Goal: Task Accomplishment & Management: Manage account settings

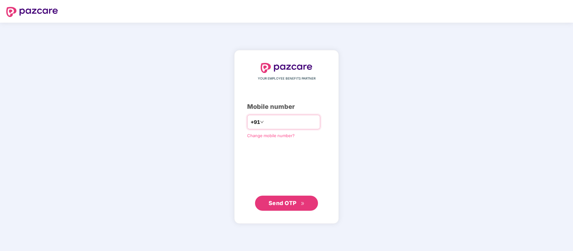
paste input "**********"
type input "**********"
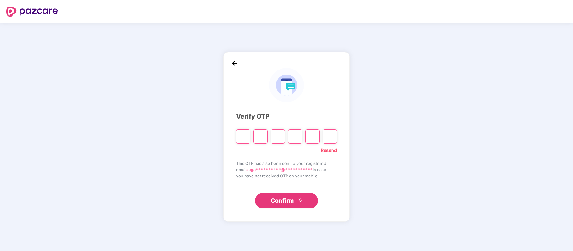
paste input "*"
type input "*"
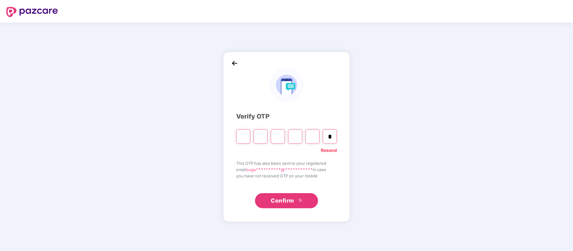
type input "*"
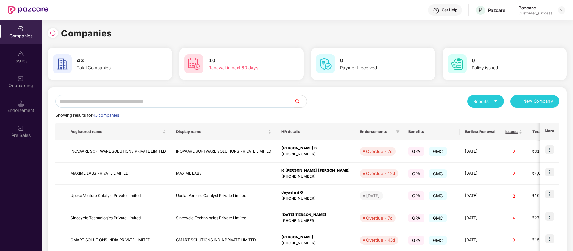
click at [143, 101] on input "text" at bounding box center [174, 101] width 239 height 13
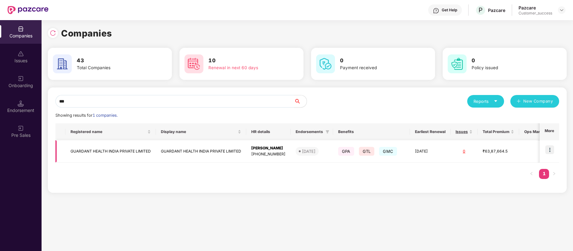
type input "***"
click at [552, 149] on img at bounding box center [549, 149] width 9 height 9
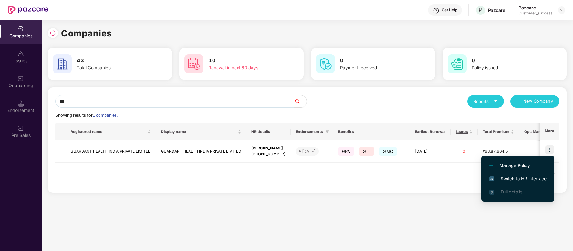
click at [542, 178] on span "Switch to HR interface" at bounding box center [517, 178] width 57 height 7
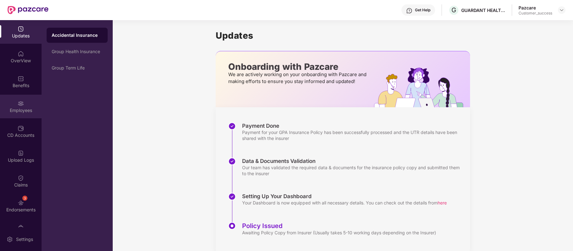
click at [19, 97] on div "Employees" at bounding box center [21, 107] width 42 height 24
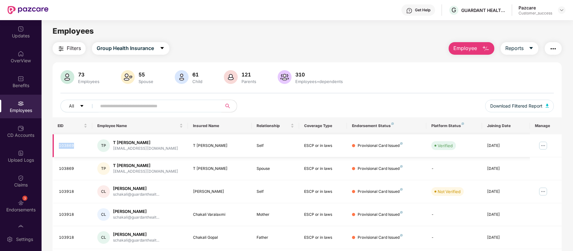
drag, startPoint x: 79, startPoint y: 145, endPoint x: 57, endPoint y: 144, distance: 22.4
click at [57, 144] on td "103869" at bounding box center [73, 145] width 40 height 23
copy div "103869"
click at [129, 107] on input "text" at bounding box center [156, 105] width 113 height 9
paste input "******"
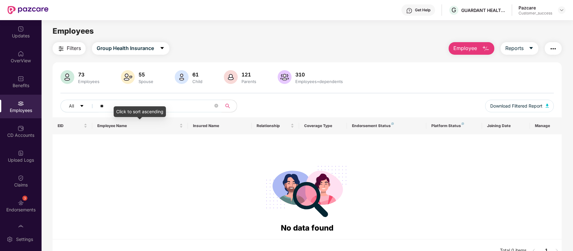
type input "*"
paste input "******"
type input "*"
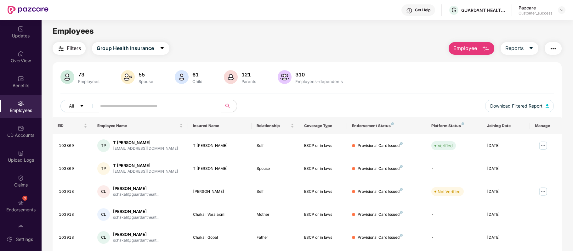
click at [485, 47] on img "button" at bounding box center [486, 49] width 8 height 8
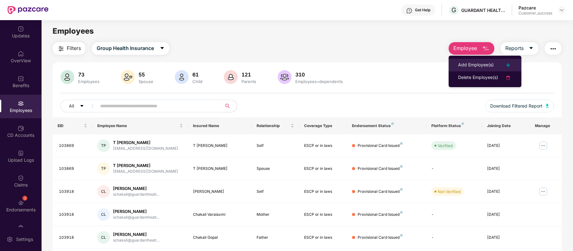
click at [479, 64] on div "Add Employee(s)" at bounding box center [476, 65] width 36 height 8
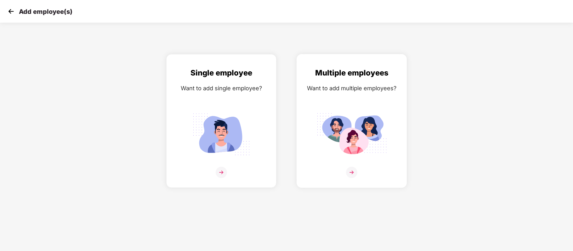
click at [349, 175] on img at bounding box center [351, 172] width 11 height 11
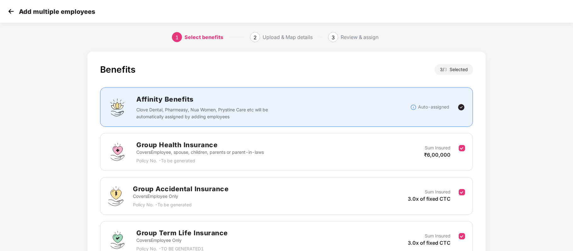
scroll to position [63, 0]
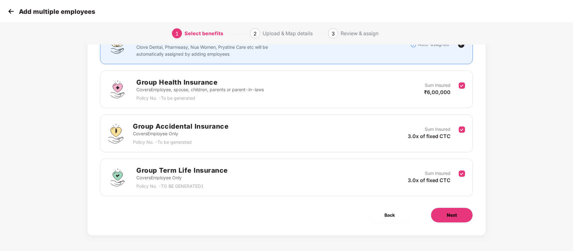
click at [447, 216] on span "Next" at bounding box center [452, 215] width 10 height 7
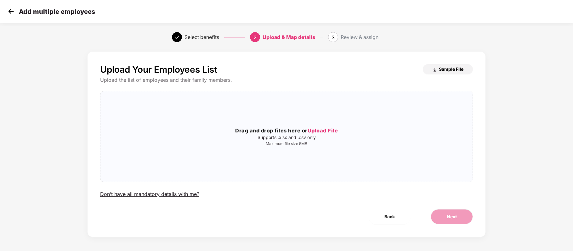
click at [447, 67] on span "Sample File" at bounding box center [451, 69] width 25 height 6
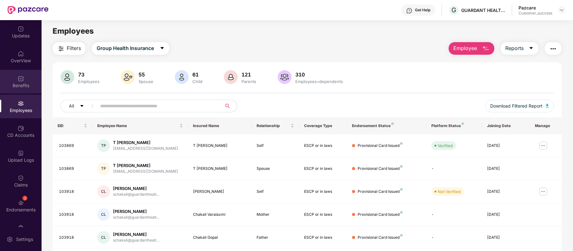
click at [20, 84] on div "Benefits" at bounding box center [21, 85] width 42 height 6
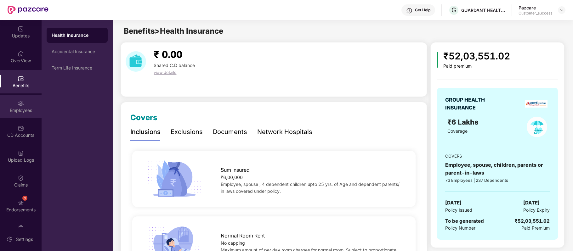
click at [18, 105] on img at bounding box center [21, 103] width 6 height 6
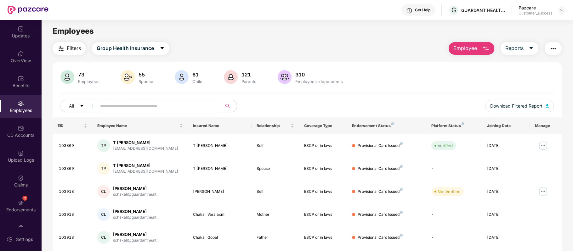
click at [482, 47] on img "button" at bounding box center [486, 49] width 8 height 8
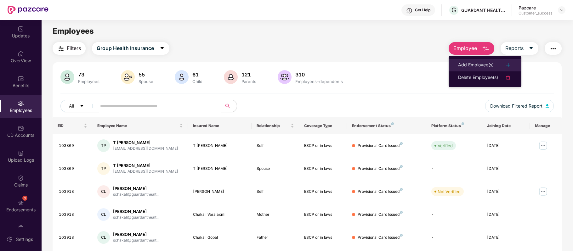
click at [476, 61] on li "Add Employee(s)" at bounding box center [485, 65] width 73 height 13
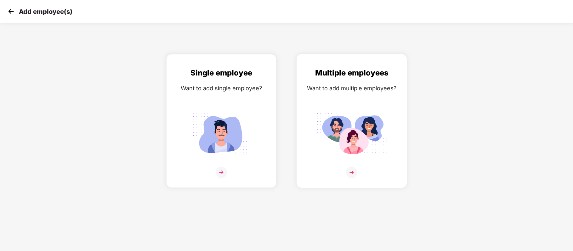
click at [349, 169] on img at bounding box center [351, 172] width 11 height 11
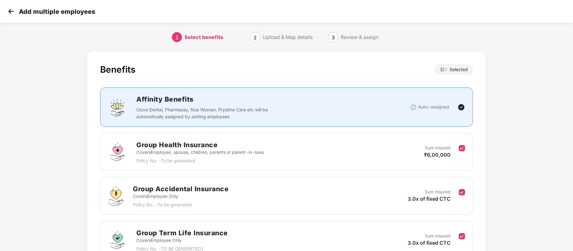
scroll to position [63, 0]
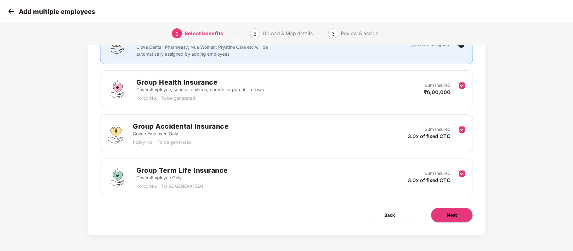
click at [457, 218] on button "Next" at bounding box center [452, 215] width 42 height 15
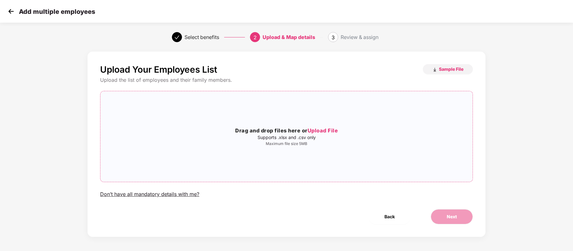
click at [327, 132] on span "Upload File" at bounding box center [323, 130] width 31 height 6
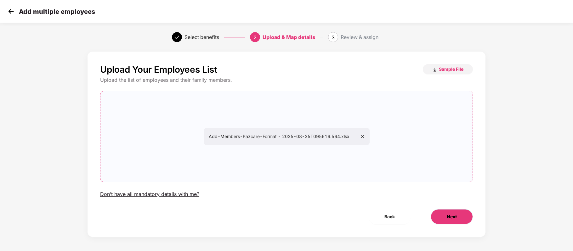
click at [454, 221] on button "Next" at bounding box center [452, 216] width 42 height 15
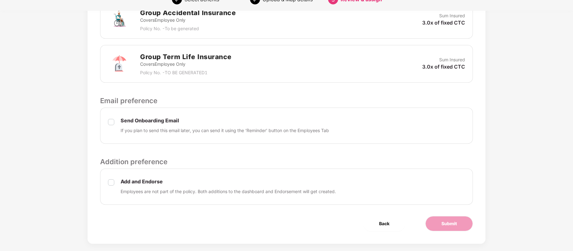
scroll to position [250, 0]
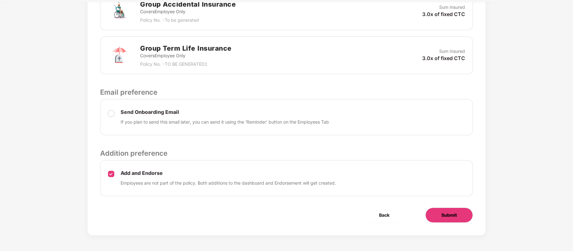
click at [443, 222] on button "Submit" at bounding box center [449, 215] width 48 height 15
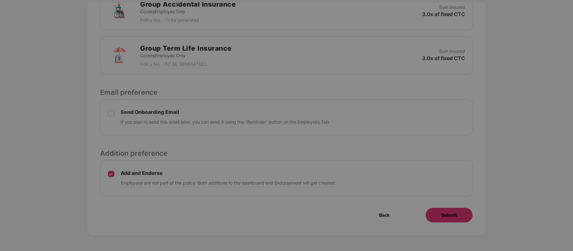
scroll to position [0, 0]
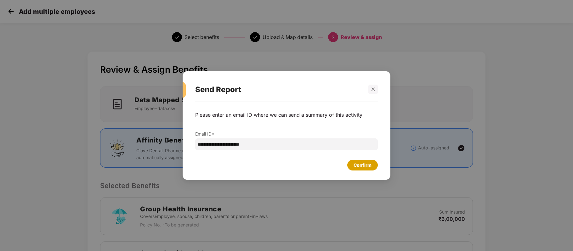
click at [353, 161] on div "Confirm" at bounding box center [362, 165] width 31 height 11
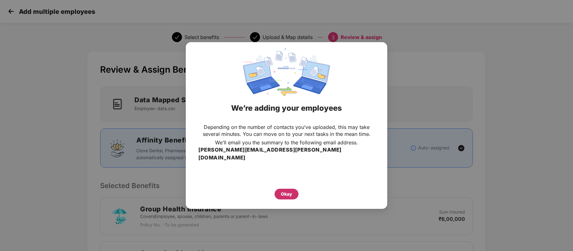
click at [281, 191] on div "Okay" at bounding box center [286, 194] width 11 height 7
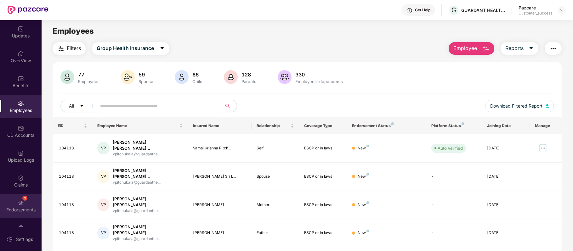
click at [22, 200] on img at bounding box center [21, 203] width 6 height 6
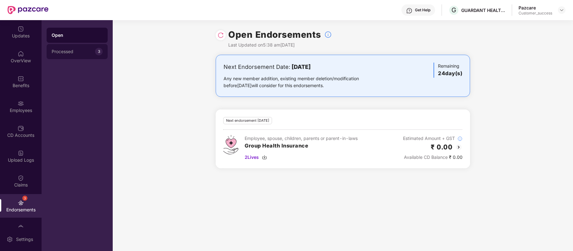
click at [85, 52] on div "Processed" at bounding box center [73, 51] width 43 height 5
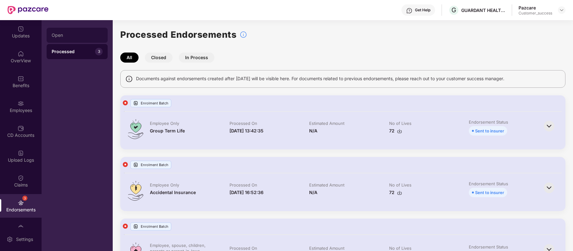
click at [80, 35] on div "Open" at bounding box center [77, 35] width 51 height 5
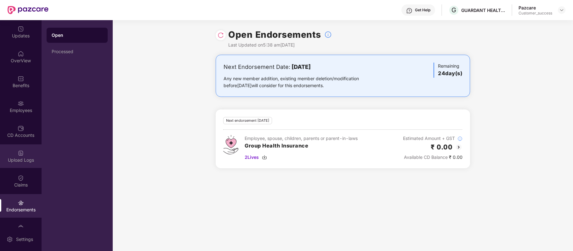
click at [19, 158] on div "Upload Logs" at bounding box center [21, 160] width 42 height 6
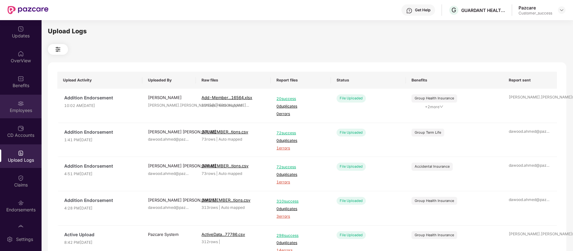
click at [21, 110] on div "Employees" at bounding box center [21, 110] width 42 height 6
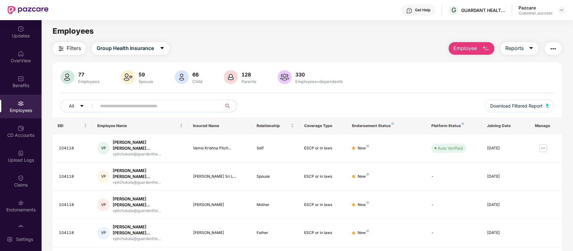
click at [135, 105] on input "text" at bounding box center [156, 105] width 113 height 9
paste input "******"
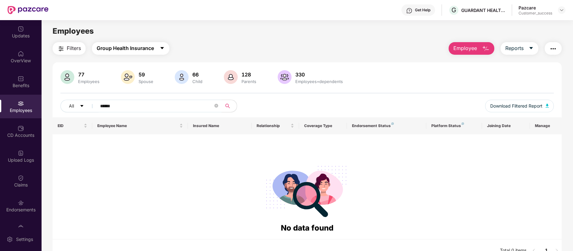
type input "******"
click at [156, 52] on button "Group Health Insurance" at bounding box center [130, 48] width 77 height 13
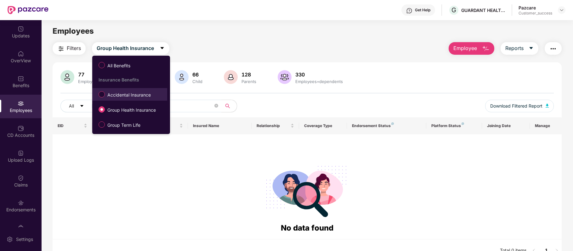
click at [118, 96] on span "Accidental Insurance" at bounding box center [129, 95] width 48 height 7
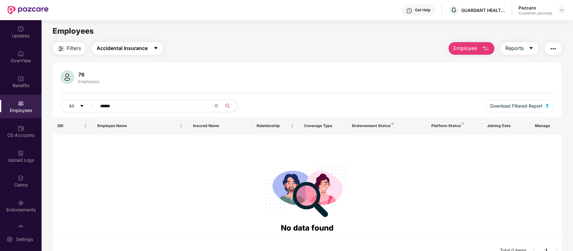
click at [146, 51] on span "Accidental Insurance" at bounding box center [122, 48] width 51 height 8
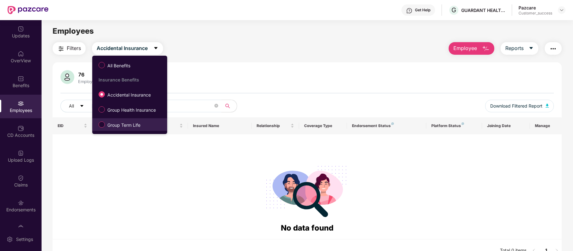
click at [123, 123] on span "Group Term Life" at bounding box center [124, 125] width 38 height 7
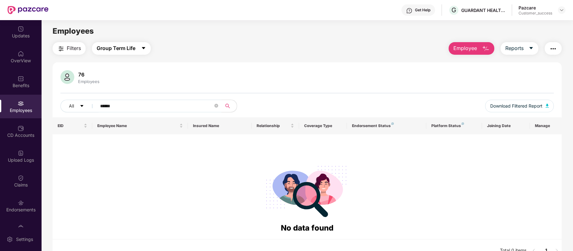
click at [139, 48] on button "Group Term Life" at bounding box center [121, 48] width 59 height 13
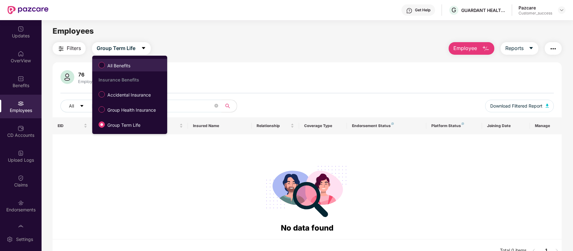
click at [131, 70] on label "All Benefits" at bounding box center [115, 65] width 41 height 11
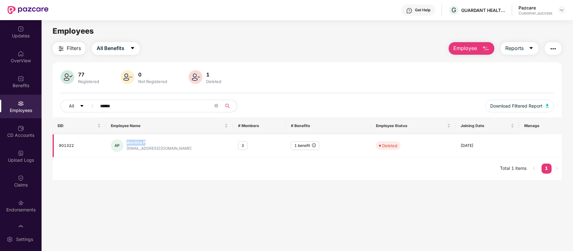
drag, startPoint x: 152, startPoint y: 141, endPoint x: 125, endPoint y: 141, distance: 27.4
click at [125, 141] on div "AP Amritha P ap@guardanthealth.com" at bounding box center [169, 145] width 117 height 13
copy div "Amritha P"
drag, startPoint x: 78, startPoint y: 148, endPoint x: 58, endPoint y: 148, distance: 20.5
click at [58, 148] on td "901322" at bounding box center [79, 145] width 53 height 23
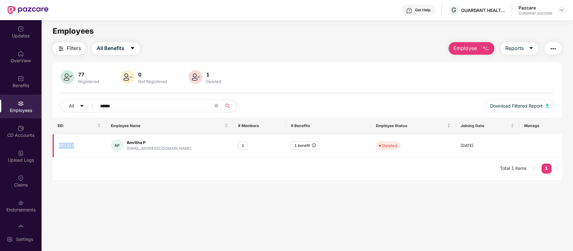
copy div "901322"
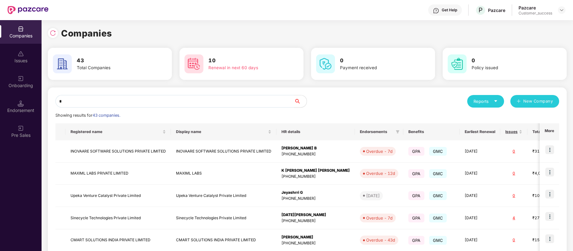
click at [142, 103] on input "*" at bounding box center [174, 101] width 239 height 13
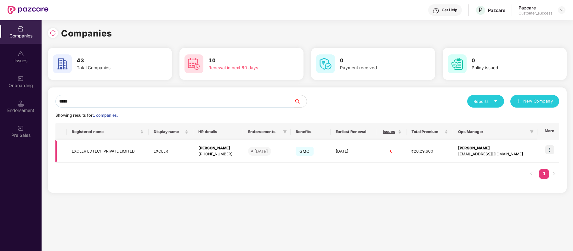
type input "*****"
click at [550, 149] on img at bounding box center [549, 149] width 9 height 9
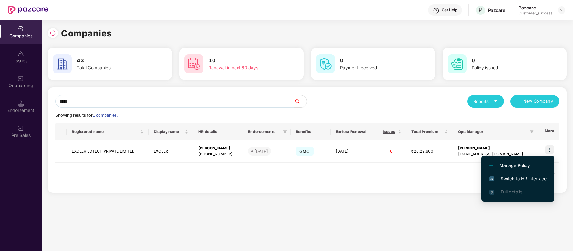
click at [536, 178] on span "Switch to HR interface" at bounding box center [517, 178] width 57 height 7
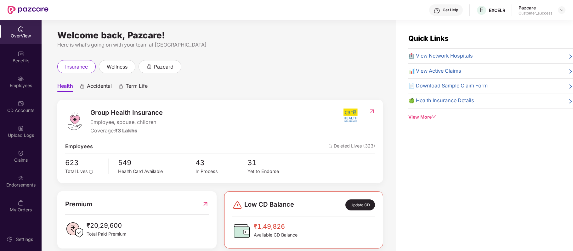
click at [26, 80] on div "Employees" at bounding box center [21, 82] width 42 height 24
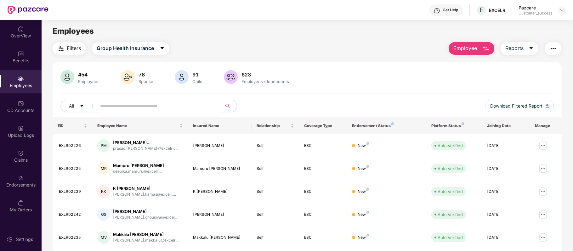
click at [144, 110] on input "text" at bounding box center [156, 105] width 113 height 9
type input "*"
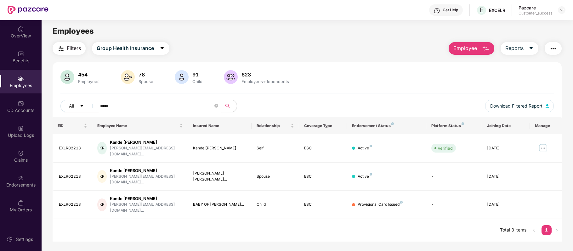
type input "*****"
click at [440, 9] on div "Get Help" at bounding box center [446, 9] width 34 height 11
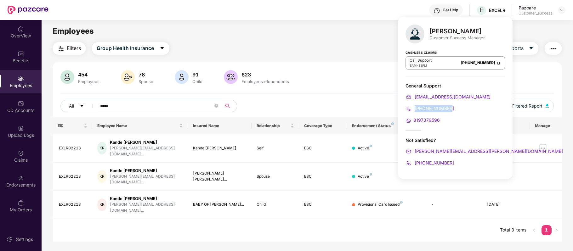
drag, startPoint x: 458, startPoint y: 106, endPoint x: 415, endPoint y: 107, distance: 43.8
click at [415, 107] on div "080-3783-4753" at bounding box center [454, 108] width 99 height 7
copy span "080-3783-4753"
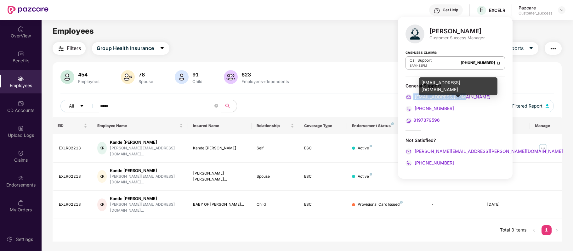
drag, startPoint x: 471, startPoint y: 94, endPoint x: 413, endPoint y: 93, distance: 57.6
click at [413, 93] on div "support@pazcare.com" at bounding box center [454, 96] width 99 height 7
copy span "support@pazcare.com"
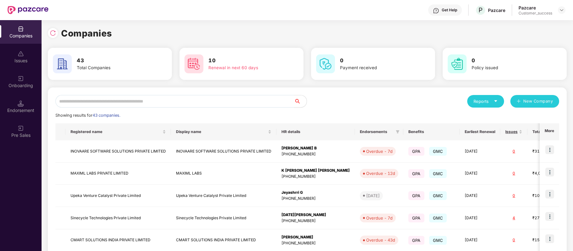
click at [183, 101] on input "text" at bounding box center [174, 101] width 239 height 13
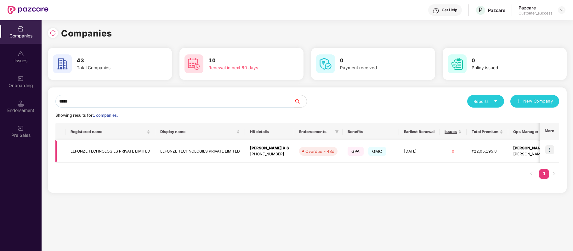
type input "*****"
click at [548, 147] on img at bounding box center [549, 149] width 9 height 9
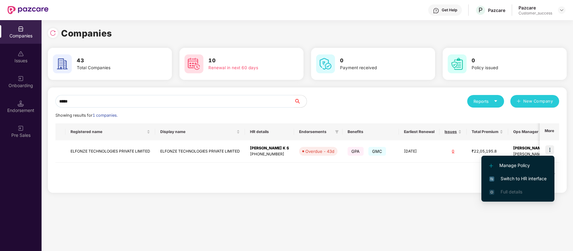
click at [536, 174] on li "Switch to HR interface" at bounding box center [517, 178] width 73 height 13
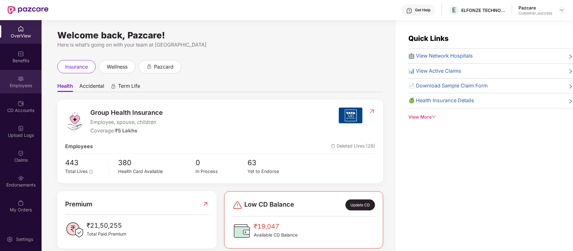
click at [25, 81] on div "Employees" at bounding box center [21, 82] width 42 height 24
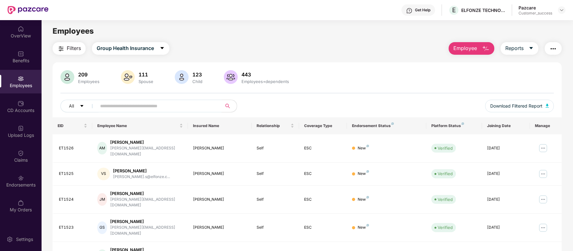
click at [142, 107] on input "text" at bounding box center [156, 105] width 113 height 9
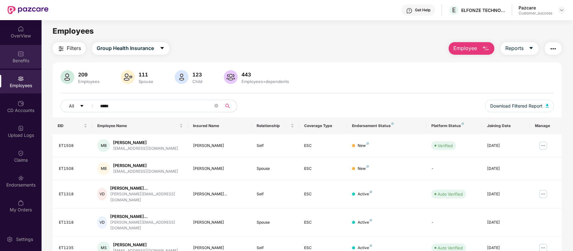
type input "*****"
click at [23, 61] on div "Benefits" at bounding box center [21, 61] width 42 height 6
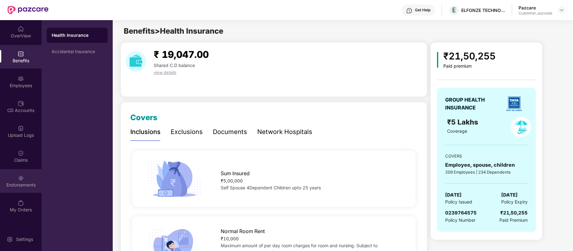
click at [23, 183] on div "Endorsements" at bounding box center [21, 185] width 42 height 6
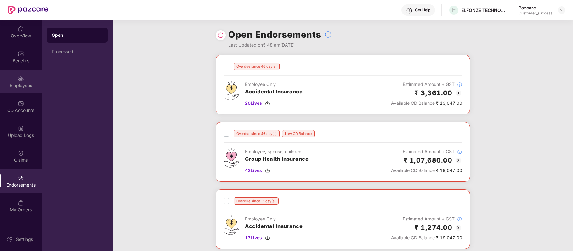
click at [21, 78] on img at bounding box center [21, 79] width 6 height 6
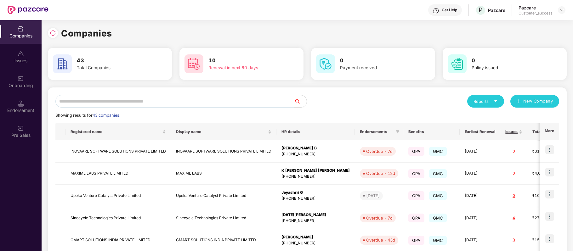
click at [150, 97] on input "text" at bounding box center [174, 101] width 239 height 13
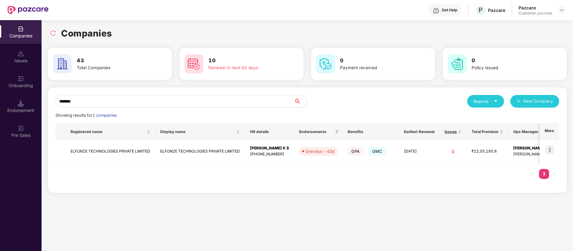
type input "*******"
click at [553, 154] on img at bounding box center [549, 149] width 9 height 9
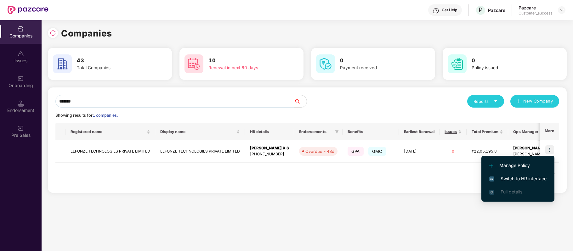
click at [541, 177] on span "Switch to HR interface" at bounding box center [517, 178] width 57 height 7
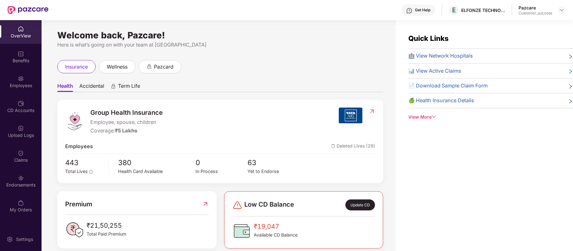
click at [20, 84] on div "Employees" at bounding box center [21, 85] width 42 height 6
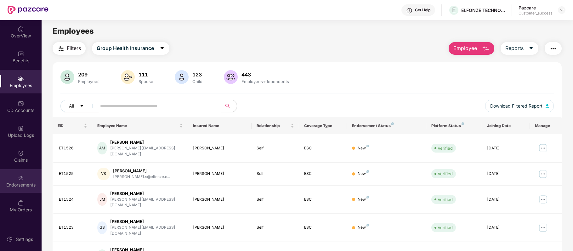
click at [20, 175] on img at bounding box center [21, 178] width 6 height 6
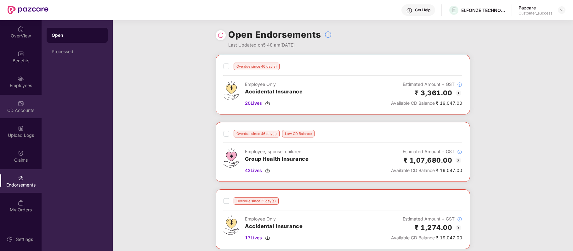
click at [24, 98] on div "CD Accounts" at bounding box center [21, 107] width 42 height 24
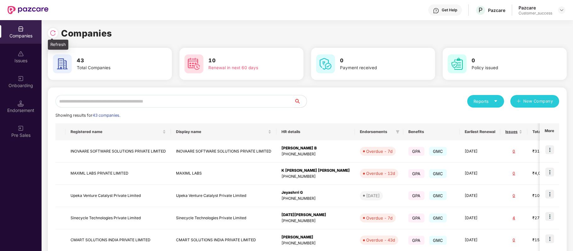
click at [51, 32] on img at bounding box center [53, 33] width 6 height 6
click at [54, 31] on img at bounding box center [53, 33] width 6 height 6
click at [135, 101] on input "text" at bounding box center [174, 101] width 239 height 13
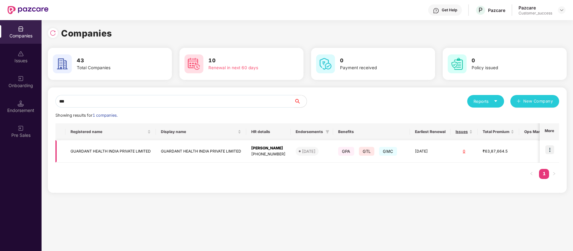
type input "***"
click at [547, 150] on img at bounding box center [549, 149] width 9 height 9
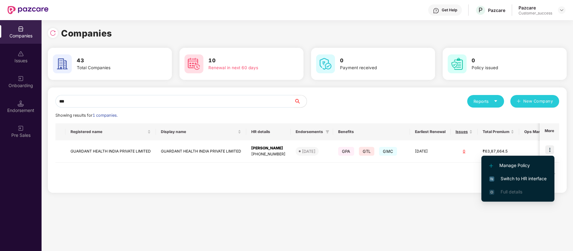
click at [526, 180] on span "Switch to HR interface" at bounding box center [517, 178] width 57 height 7
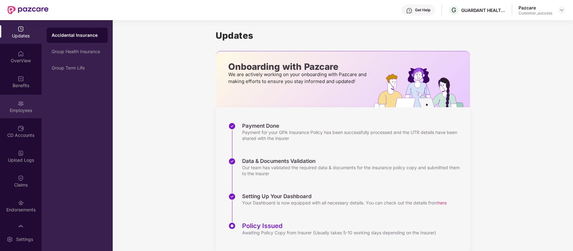
click at [23, 99] on div "Employees" at bounding box center [21, 107] width 42 height 24
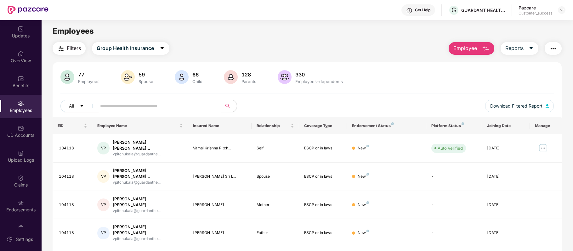
click at [484, 51] on img "button" at bounding box center [486, 49] width 8 height 8
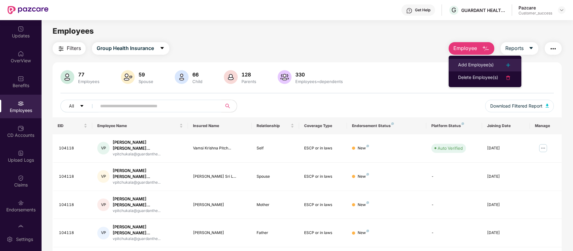
click at [475, 64] on div "Add Employee(s)" at bounding box center [476, 65] width 36 height 8
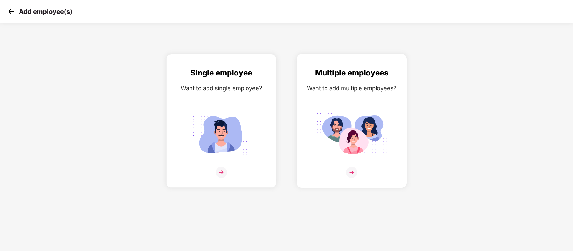
click at [343, 171] on div at bounding box center [351, 176] width 97 height 19
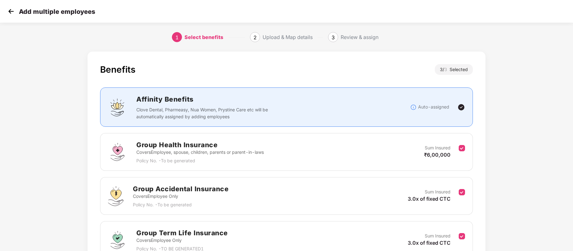
scroll to position [63, 0]
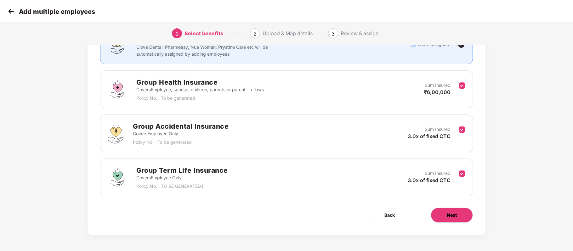
click at [460, 212] on button "Next" at bounding box center [452, 215] width 42 height 15
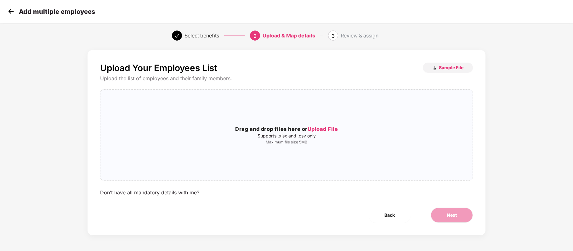
scroll to position [0, 0]
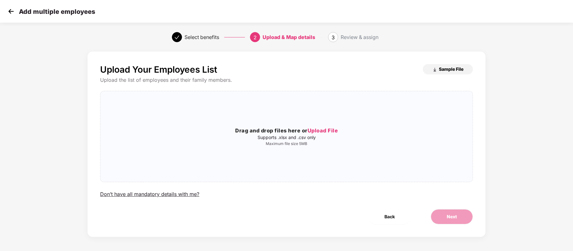
click at [447, 70] on span "Sample File" at bounding box center [451, 69] width 25 height 6
click at [330, 128] on span "Upload File" at bounding box center [323, 130] width 31 height 6
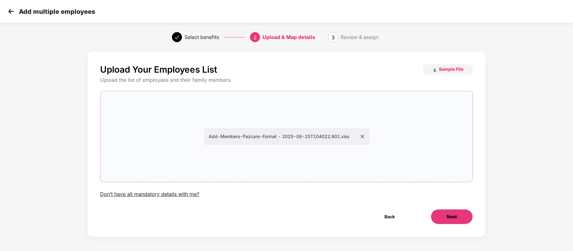
click at [448, 216] on span "Next" at bounding box center [452, 216] width 10 height 7
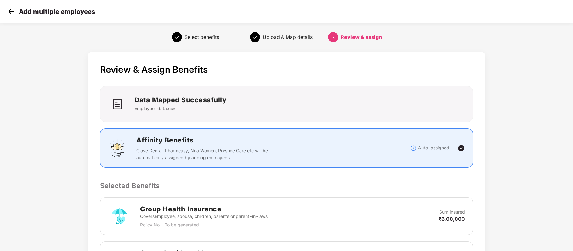
scroll to position [250, 0]
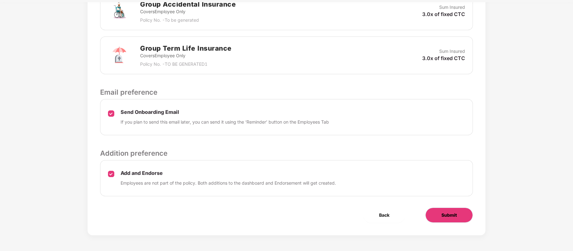
click at [445, 213] on span "Submit" at bounding box center [448, 215] width 15 height 7
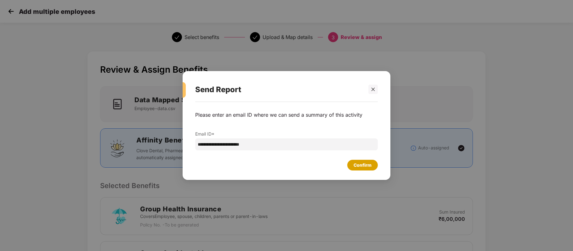
click at [364, 162] on div "Confirm" at bounding box center [363, 165] width 18 height 7
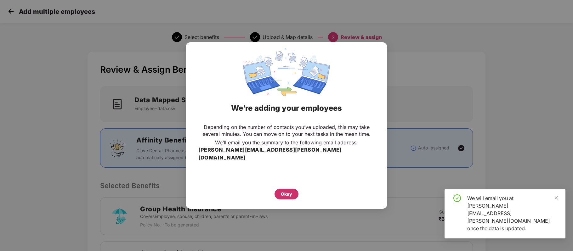
click at [289, 191] on div "Okay" at bounding box center [286, 194] width 11 height 7
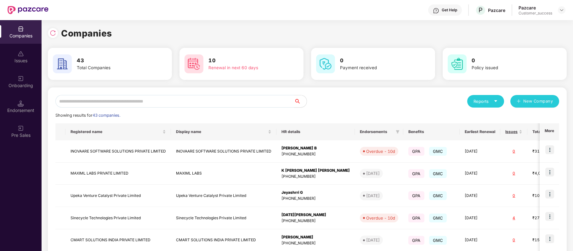
click at [145, 99] on input "text" at bounding box center [174, 101] width 239 height 13
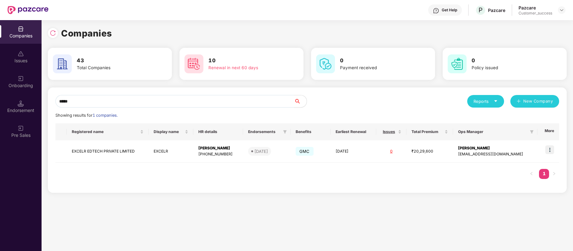
type input "*****"
click at [550, 150] on img at bounding box center [549, 149] width 9 height 9
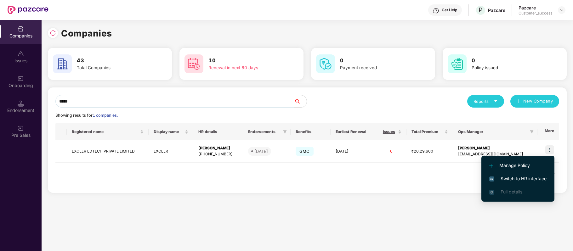
click at [541, 175] on span "Switch to HR interface" at bounding box center [517, 178] width 57 height 7
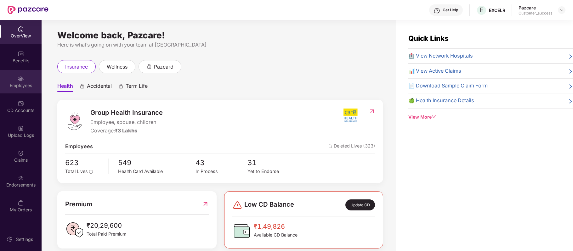
click at [9, 81] on div "Employees" at bounding box center [21, 82] width 42 height 24
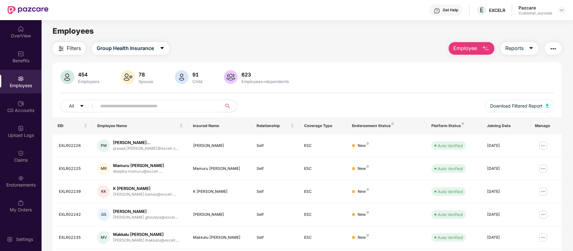
click at [125, 103] on input "text" at bounding box center [156, 105] width 113 height 9
paste input "**********"
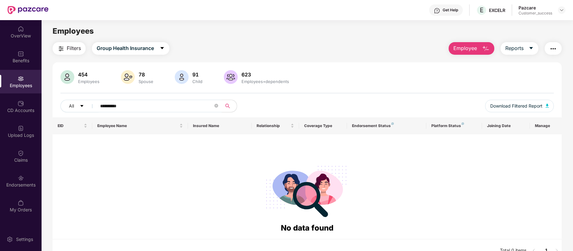
click at [103, 106] on input "**********" at bounding box center [156, 105] width 113 height 9
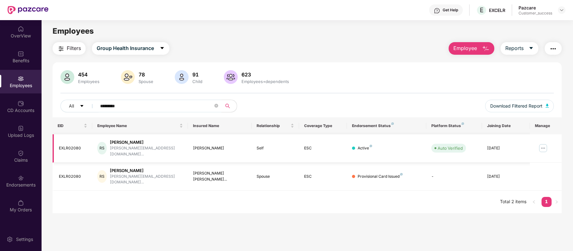
drag, startPoint x: 156, startPoint y: 141, endPoint x: 113, endPoint y: 141, distance: 43.4
click at [113, 141] on div "[PERSON_NAME]" at bounding box center [146, 142] width 73 height 6
copy div "[PERSON_NAME]"
drag, startPoint x: 84, startPoint y: 146, endPoint x: 54, endPoint y: 147, distance: 30.9
click at [54, 147] on td "EXLR02080" at bounding box center [73, 148] width 40 height 28
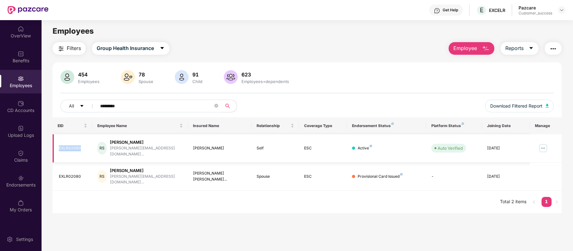
copy div "EXLR02080"
drag, startPoint x: 143, startPoint y: 110, endPoint x: 73, endPoint y: 110, distance: 69.6
click at [73, 110] on div "All *********" at bounding box center [204, 106] width 288 height 13
paste input "*"
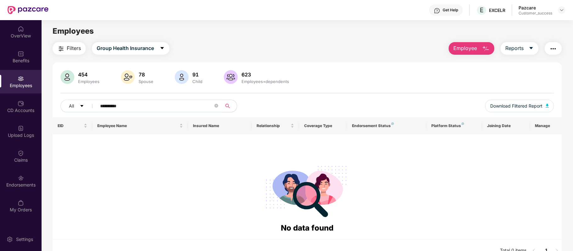
click at [103, 106] on input "**********" at bounding box center [156, 105] width 113 height 9
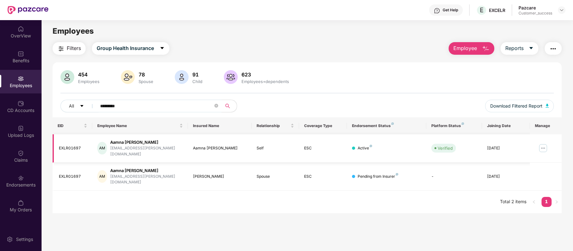
type input "*********"
drag, startPoint x: 147, startPoint y: 143, endPoint x: 112, endPoint y: 143, distance: 35.3
click at [112, 143] on div "AM Aamna [PERSON_NAME] [EMAIL_ADDRESS][PERSON_NAME][DOMAIN_NAME]" at bounding box center [139, 148] width 85 height 18
copy div "Aamna [PERSON_NAME]"
drag, startPoint x: 87, startPoint y: 145, endPoint x: 58, endPoint y: 143, distance: 28.7
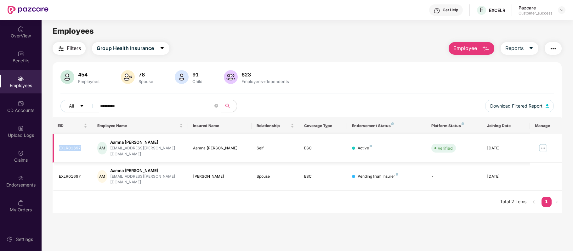
click at [58, 143] on td "EXLR01697" at bounding box center [73, 148] width 40 height 28
copy div "EXLR01697"
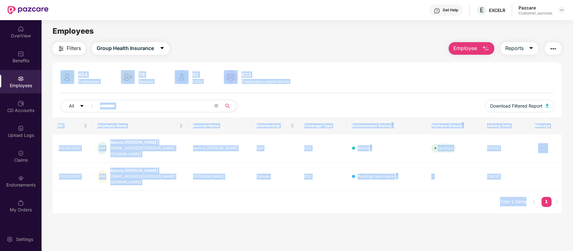
drag, startPoint x: 476, startPoint y: 20, endPoint x: 496, endPoint y: 20, distance: 19.8
click at [496, 20] on div "Get Help E EXCELR Pazcare Customer_success OverView Benefits Employees CD Accou…" at bounding box center [286, 125] width 573 height 251
click at [477, 22] on main "Employees Filters Group Health Insurance Employee Reports 454 Employees 78 Spou…" at bounding box center [307, 145] width 531 height 251
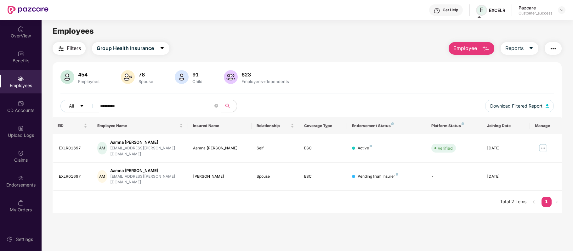
click at [481, 8] on span "E" at bounding box center [482, 10] width 4 height 8
drag, startPoint x: 479, startPoint y: 20, endPoint x: 495, endPoint y: 20, distance: 16.7
click at [495, 20] on div "EXCELR" at bounding box center [485, 22] width 21 height 10
copy div "EXCELR"
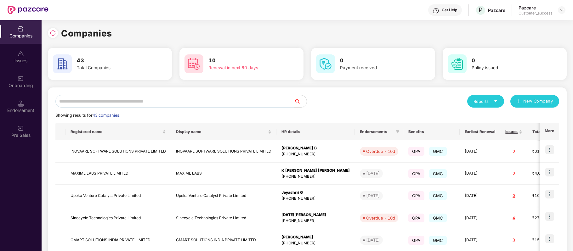
click at [155, 101] on input "text" at bounding box center [174, 101] width 239 height 13
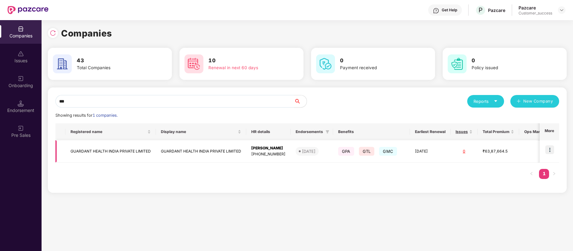
type input "***"
click at [128, 149] on td "GUARDANT HEALTH INDIA PRIVATE LIMITED" at bounding box center [110, 151] width 90 height 22
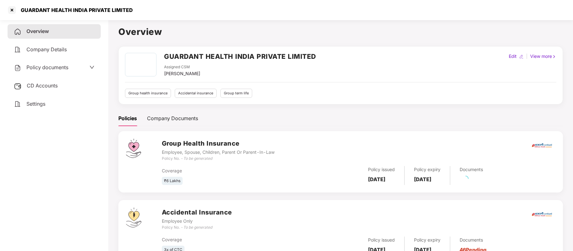
click at [72, 68] on div "Policy documents" at bounding box center [54, 68] width 81 height 8
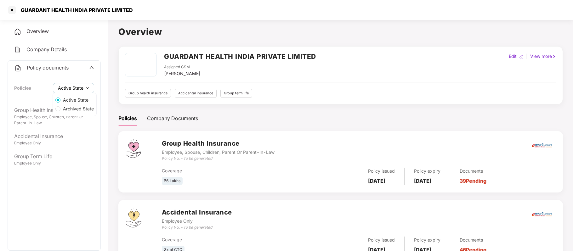
click at [84, 88] on button "Active State" at bounding box center [73, 88] width 41 height 10
click at [82, 113] on label "Archived State" at bounding box center [74, 109] width 43 height 9
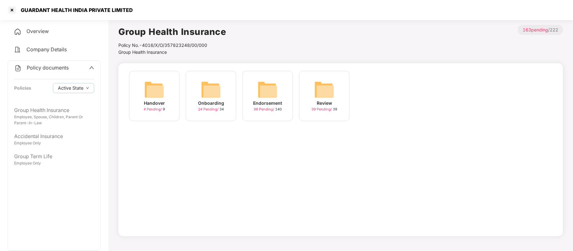
click at [257, 106] on div "Endorsement" at bounding box center [267, 103] width 29 height 7
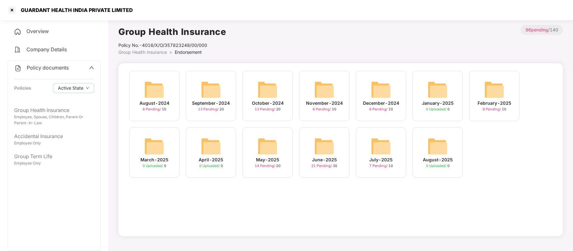
click at [383, 168] on div "7 Pending / 10" at bounding box center [381, 165] width 24 height 5
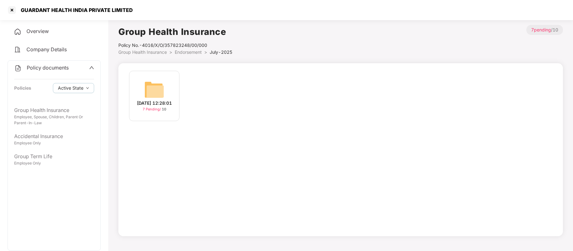
click at [149, 111] on span "7 Pending /" at bounding box center [152, 109] width 19 height 4
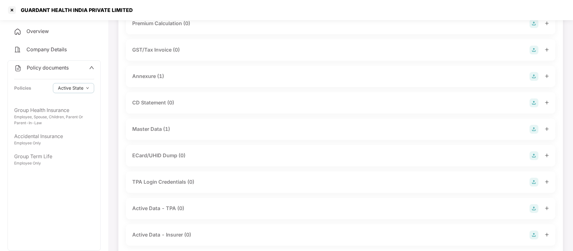
scroll to position [85, 0]
click at [162, 127] on div "Master Data (1)" at bounding box center [151, 129] width 38 height 8
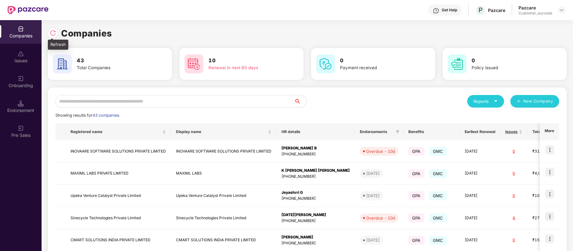
click at [54, 34] on img at bounding box center [53, 33] width 6 height 6
click at [104, 101] on input "text" at bounding box center [174, 101] width 239 height 13
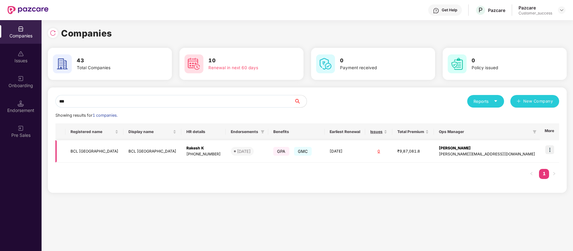
type input "***"
click at [550, 150] on img at bounding box center [549, 149] width 9 height 9
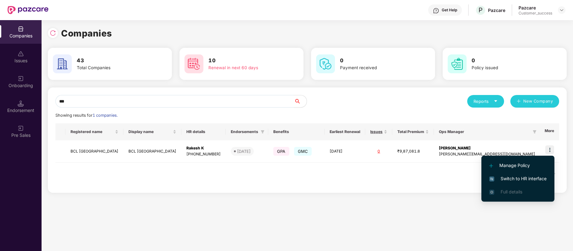
click at [540, 179] on span "Switch to HR interface" at bounding box center [517, 178] width 57 height 7
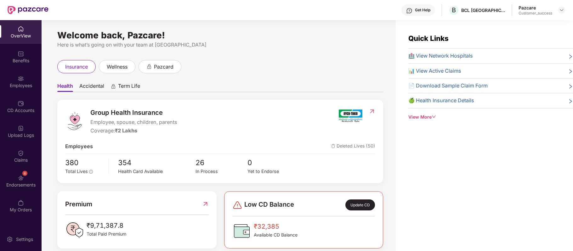
click at [23, 88] on div "Employees" at bounding box center [21, 85] width 42 height 6
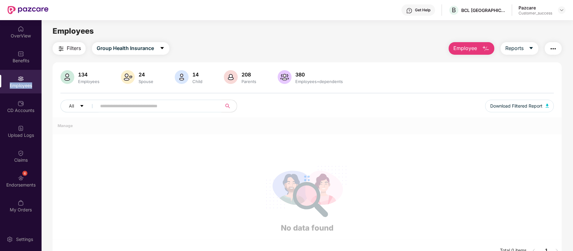
click at [23, 88] on div "Employees" at bounding box center [21, 85] width 42 height 6
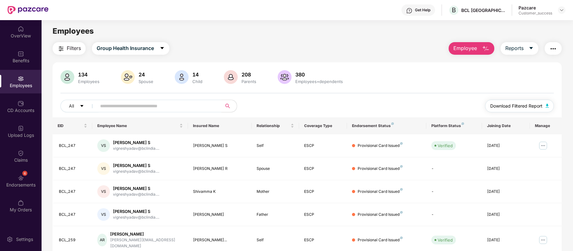
click at [503, 104] on span "Download Filtered Report" at bounding box center [516, 106] width 52 height 7
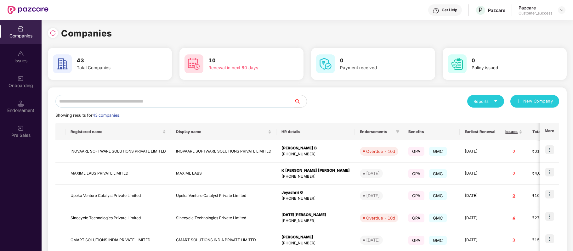
click at [172, 102] on input "text" at bounding box center [174, 101] width 239 height 13
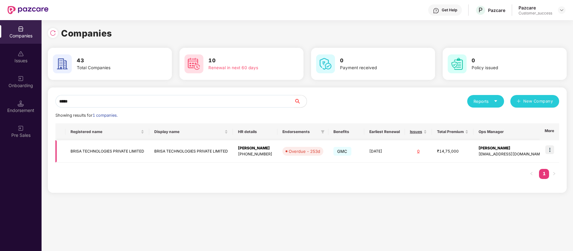
type input "*****"
click at [552, 151] on img at bounding box center [549, 149] width 9 height 9
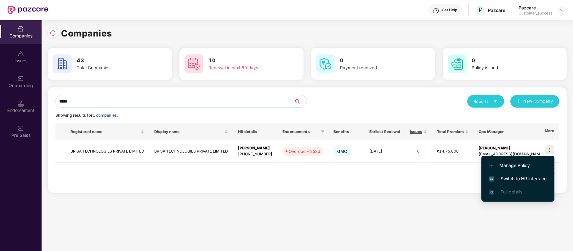
click at [532, 179] on span "Switch to HR interface" at bounding box center [517, 178] width 57 height 7
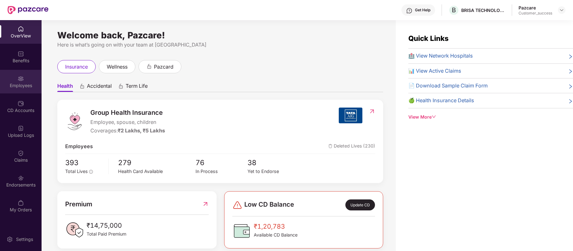
click at [22, 89] on div "Employees" at bounding box center [21, 82] width 42 height 24
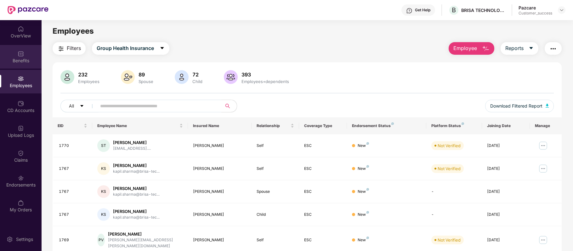
click at [16, 60] on div "Benefits" at bounding box center [21, 61] width 42 height 6
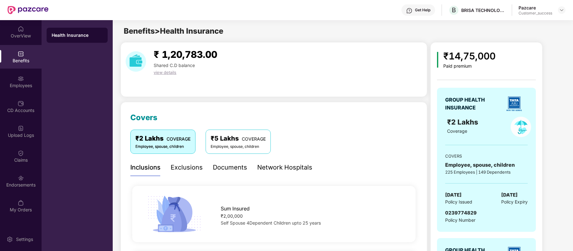
click at [283, 169] on div "Network Hospitals" at bounding box center [284, 168] width 55 height 10
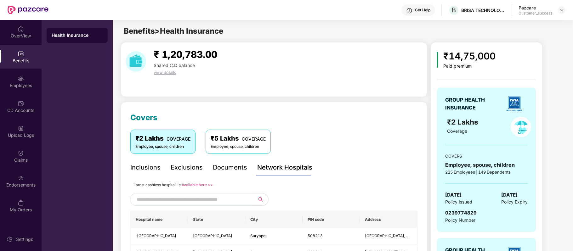
click at [198, 185] on link "Available here >>" at bounding box center [197, 185] width 31 height 5
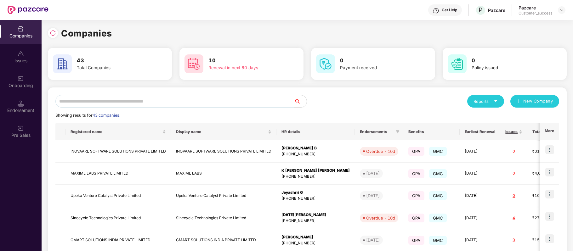
click at [150, 99] on input "text" at bounding box center [174, 101] width 239 height 13
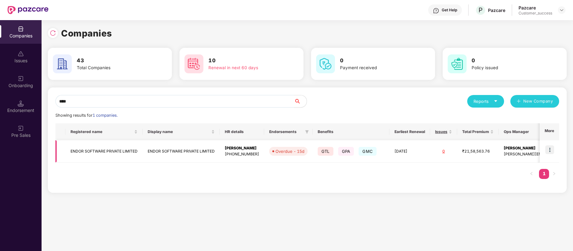
type input "****"
click at [548, 149] on img at bounding box center [549, 149] width 9 height 9
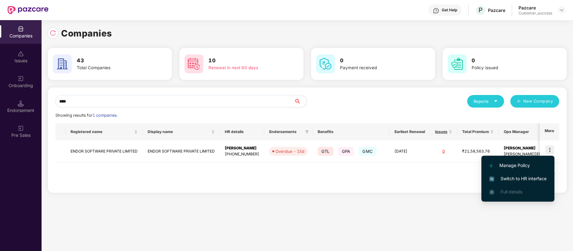
click at [527, 178] on span "Switch to HR interface" at bounding box center [517, 178] width 57 height 7
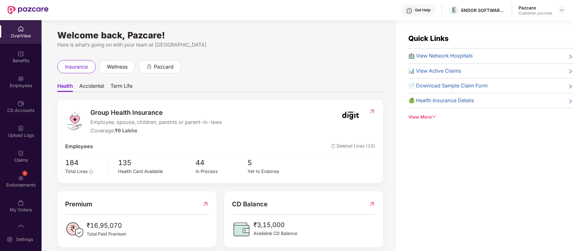
click at [22, 61] on div "Benefits" at bounding box center [21, 61] width 42 height 6
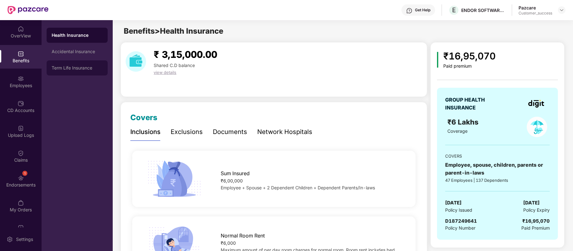
click at [61, 63] on div "Term Life Insurance" at bounding box center [77, 67] width 61 height 15
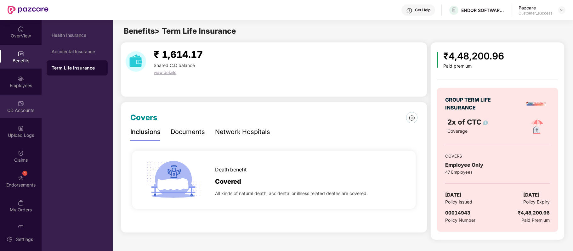
click at [19, 113] on div "CD Accounts" at bounding box center [21, 110] width 42 height 6
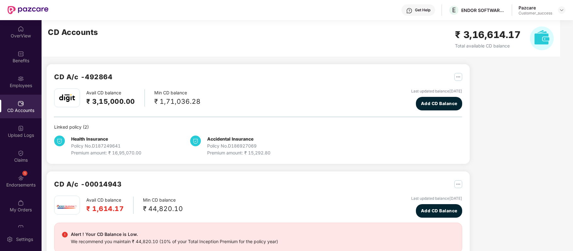
scroll to position [63, 0]
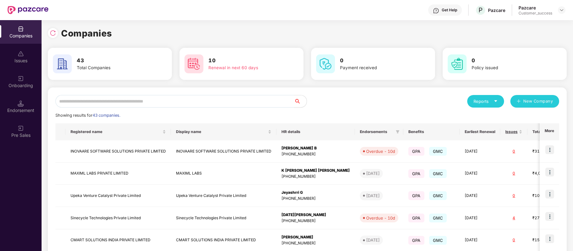
click at [143, 99] on input "text" at bounding box center [174, 101] width 239 height 13
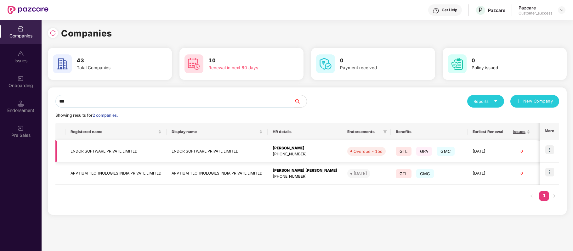
type input "***"
click at [120, 149] on td "ENDOR SOFTWARE PRIVATE LIMITED" at bounding box center [115, 151] width 101 height 22
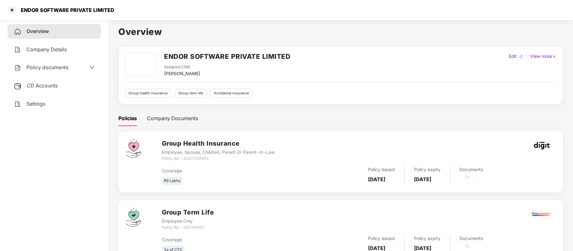
click at [48, 65] on span "Policy documents" at bounding box center [47, 67] width 42 height 6
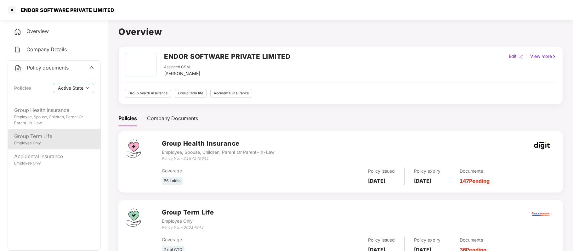
click at [48, 136] on div "Group Term Life" at bounding box center [54, 137] width 80 height 8
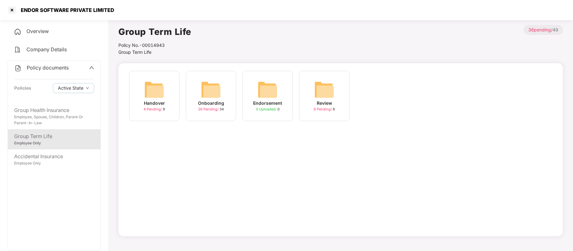
click at [218, 105] on div "Onboarding" at bounding box center [211, 103] width 26 height 7
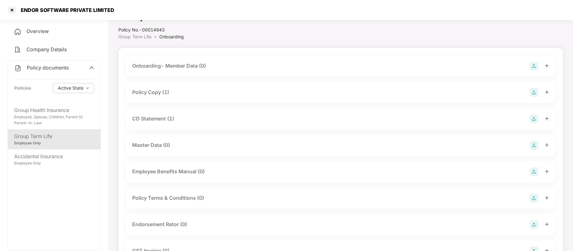
scroll to position [14, 0]
click at [157, 93] on div "Policy Copy (1)" at bounding box center [150, 94] width 37 height 8
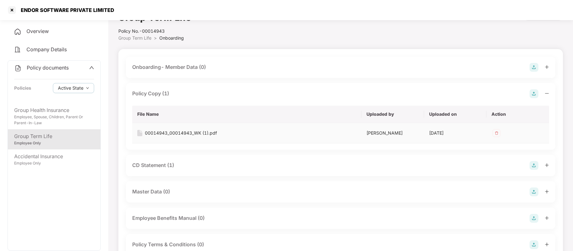
click at [197, 135] on div "00014943_00014943_WK (1).pdf" at bounding box center [181, 133] width 72 height 7
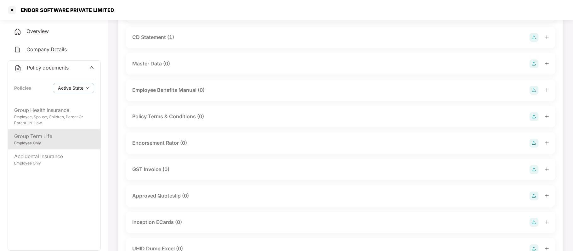
scroll to position [143, 0]
click at [532, 167] on img at bounding box center [534, 169] width 9 height 9
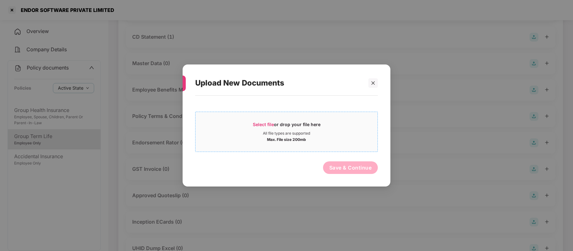
click at [269, 123] on span "Select file" at bounding box center [263, 124] width 21 height 5
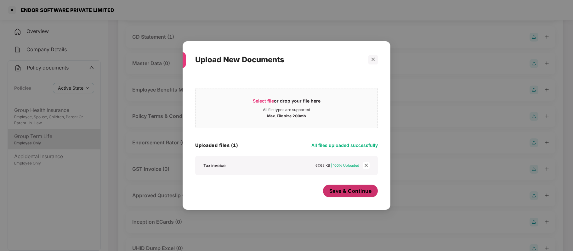
click at [343, 195] on span "Save & Continue" at bounding box center [350, 191] width 42 height 7
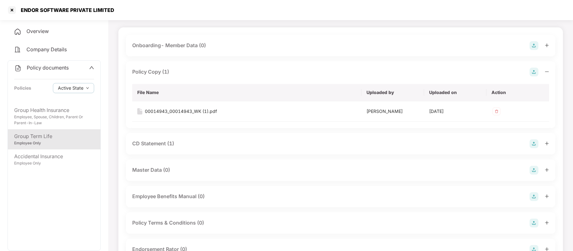
scroll to position [30, 0]
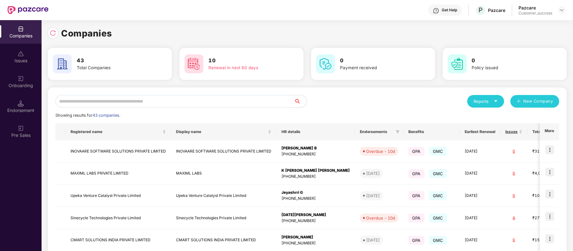
click at [182, 102] on input "text" at bounding box center [174, 101] width 239 height 13
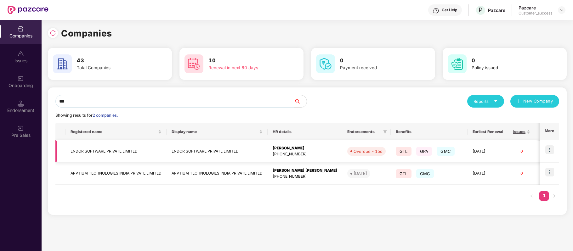
type input "***"
click at [551, 150] on img at bounding box center [549, 149] width 9 height 9
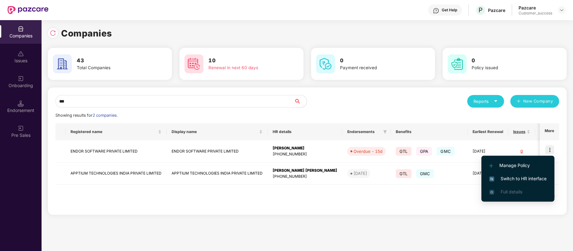
click at [534, 178] on span "Switch to HR interface" at bounding box center [517, 178] width 57 height 7
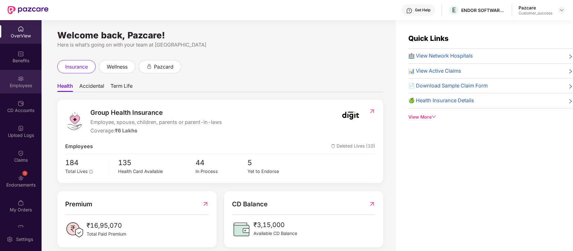
click at [23, 87] on div "Employees" at bounding box center [21, 85] width 42 height 6
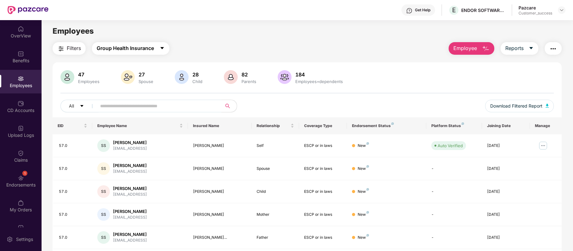
click at [133, 45] on span "Group Health Insurance" at bounding box center [125, 48] width 57 height 8
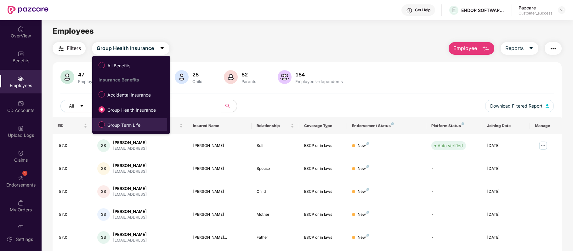
click at [122, 121] on label "Group Term Life" at bounding box center [120, 124] width 51 height 11
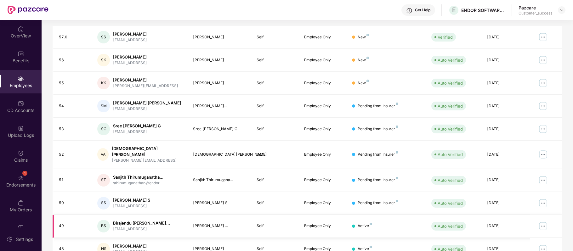
scroll to position [137, 0]
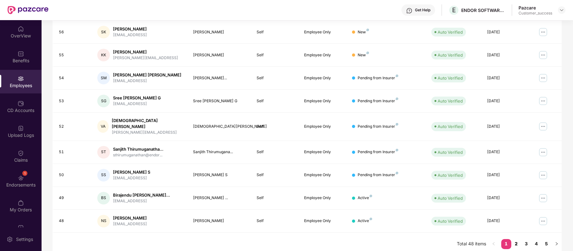
click at [518, 241] on link "2" at bounding box center [516, 243] width 10 height 9
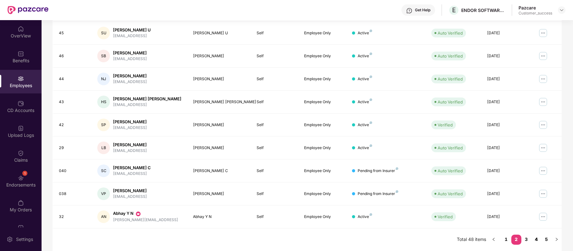
click at [534, 237] on link "4" at bounding box center [536, 239] width 10 height 9
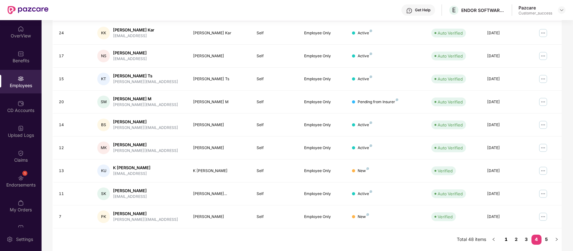
click at [506, 237] on link "1" at bounding box center [506, 239] width 10 height 9
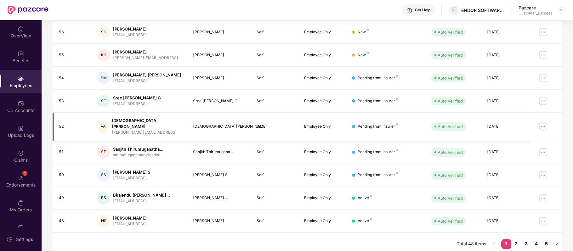
scroll to position [0, 0]
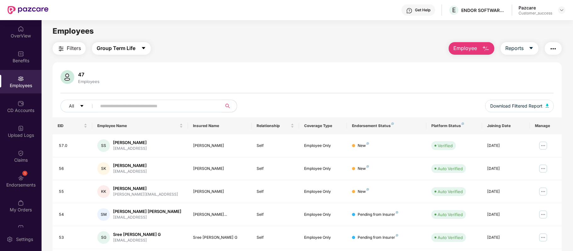
click at [116, 48] on span "Group Term Life" at bounding box center [116, 48] width 39 height 8
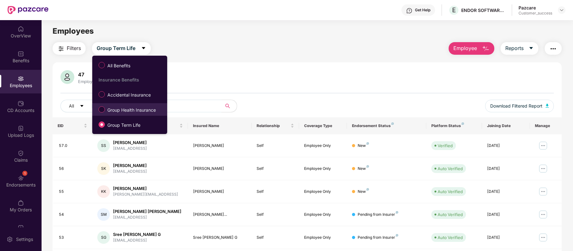
click at [115, 107] on span "Group Health Insurance" at bounding box center [132, 110] width 54 height 7
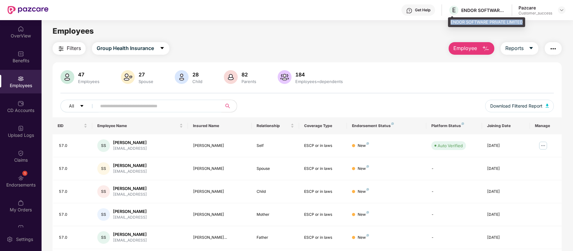
drag, startPoint x: 450, startPoint y: 20, endPoint x: 523, endPoint y: 20, distance: 72.7
click at [523, 20] on div "ENDOR SOFTWARE PRIVATE LIMITED" at bounding box center [486, 22] width 77 height 10
copy div "ENDOR SOFTWARE PRIVATE LIMITED"
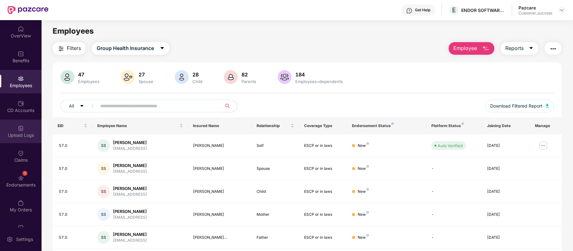
click at [22, 128] on img at bounding box center [21, 128] width 6 height 6
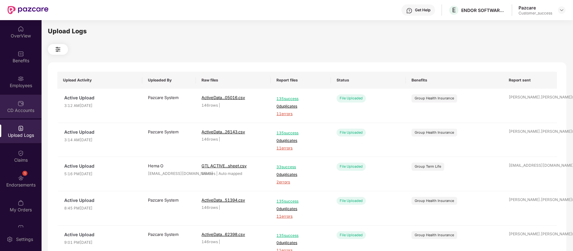
click at [27, 101] on div "CD Accounts" at bounding box center [21, 107] width 42 height 24
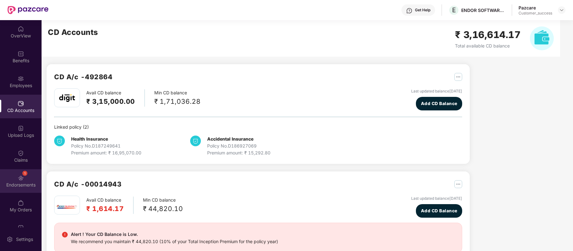
click at [19, 177] on img at bounding box center [21, 178] width 6 height 6
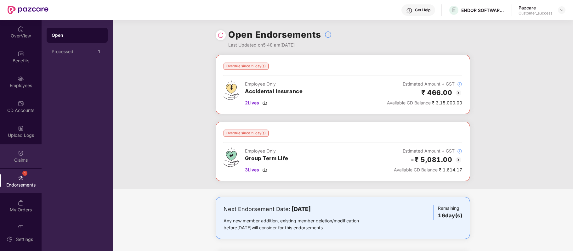
click at [21, 154] on img at bounding box center [21, 153] width 6 height 6
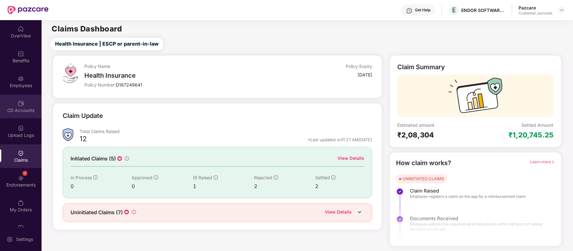
click at [24, 96] on div "CD Accounts" at bounding box center [21, 107] width 42 height 24
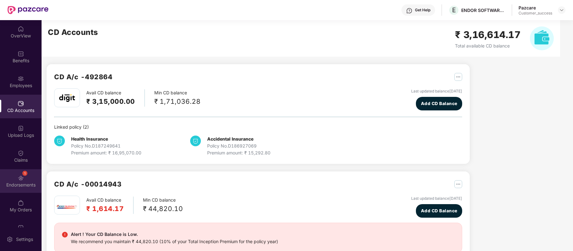
click at [22, 183] on div "Endorsements" at bounding box center [21, 185] width 42 height 6
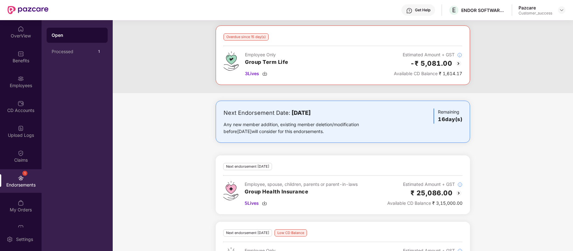
scroll to position [96, 0]
drag, startPoint x: 450, startPoint y: 20, endPoint x: 522, endPoint y: 17, distance: 71.8
click at [522, 17] on div "ENDOR SOFTWARE PRIVATE LIMITED" at bounding box center [486, 22] width 77 height 10
copy div "ENDOR SOFTWARE PRIVATE LIMITED"
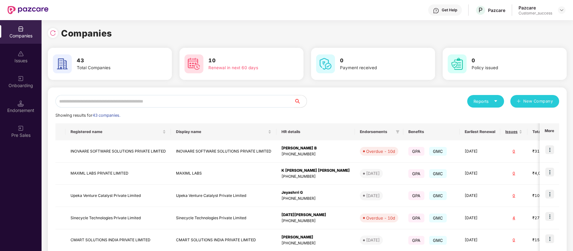
click at [156, 98] on input "text" at bounding box center [174, 101] width 239 height 13
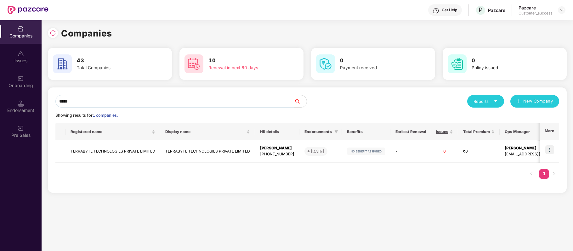
type input "*****"
click at [105, 151] on td "TERRABYTE TECHNOLOGIES PRIVATE LIMITED" at bounding box center [112, 151] width 95 height 22
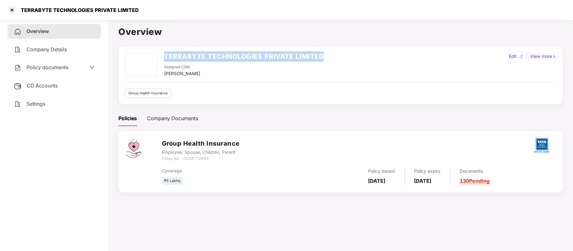
drag, startPoint x: 164, startPoint y: 57, endPoint x: 327, endPoint y: 49, distance: 163.6
click at [327, 49] on div "TERRABYTE TECHNOLOGIES PRIVATE LIMITED Assigned CSM [PERSON_NAME] Edit | View m…" at bounding box center [340, 75] width 445 height 58
copy h2 "TERRABYTE TECHNOLOGIES PRIVATE LIMITED"
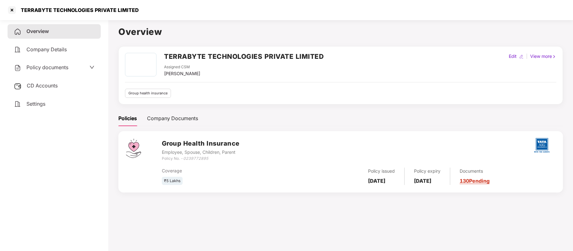
click at [264, 96] on div "Group health insurance" at bounding box center [340, 93] width 431 height 9
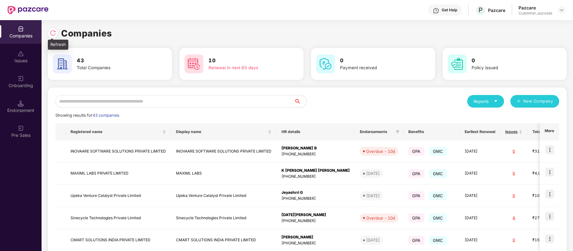
click at [52, 31] on img at bounding box center [53, 33] width 6 height 6
click at [142, 9] on div "Get Help P Pazcare Pazcare Customer_success" at bounding box center [306, 10] width 517 height 20
click at [53, 37] on div at bounding box center [53, 33] width 10 height 10
click at [138, 99] on input "text" at bounding box center [174, 101] width 239 height 13
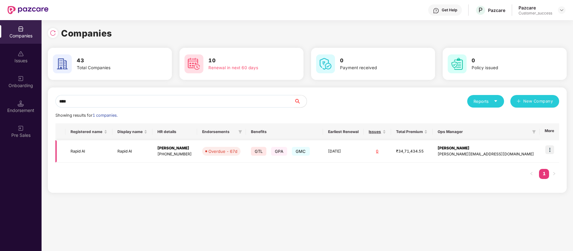
type input "****"
click at [552, 149] on img at bounding box center [549, 149] width 9 height 9
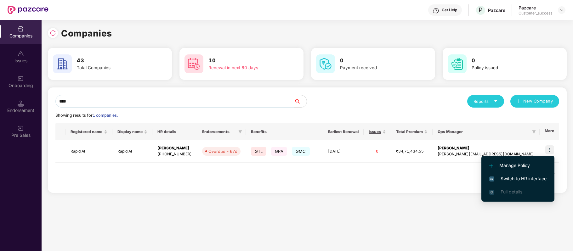
click at [538, 177] on span "Switch to HR interface" at bounding box center [517, 178] width 57 height 7
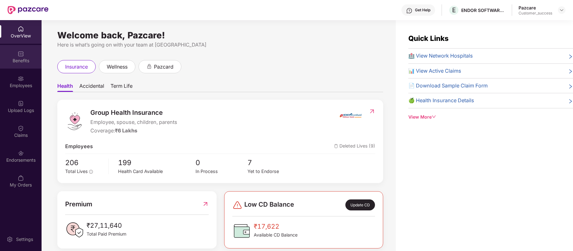
click at [25, 63] on div "Benefits" at bounding box center [21, 61] width 42 height 6
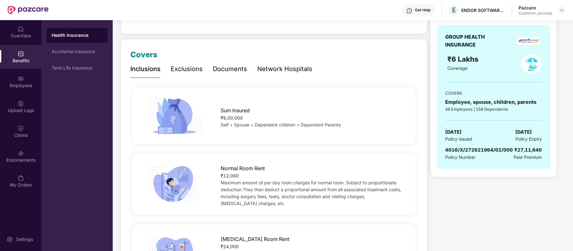
scroll to position [16, 0]
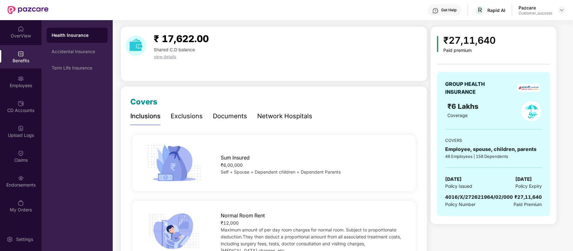
click at [26, 104] on div "CD Accounts" at bounding box center [21, 107] width 42 height 24
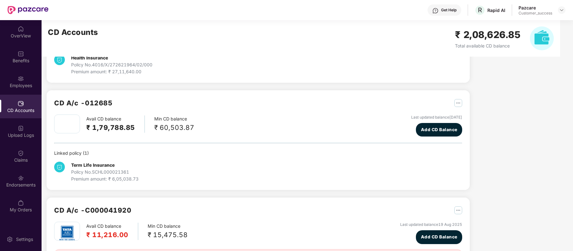
scroll to position [207, 0]
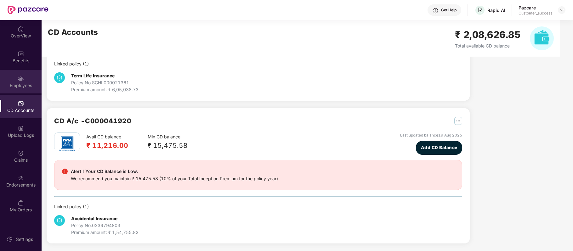
click at [17, 81] on div "Employees" at bounding box center [21, 82] width 42 height 24
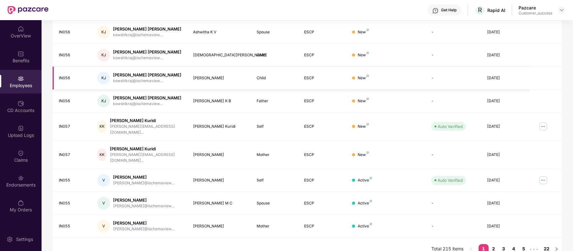
scroll to position [0, 0]
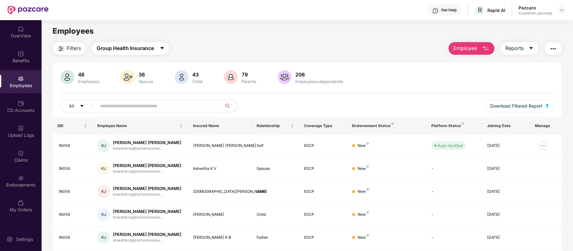
click at [159, 50] on button "Group Health Insurance" at bounding box center [130, 48] width 77 height 13
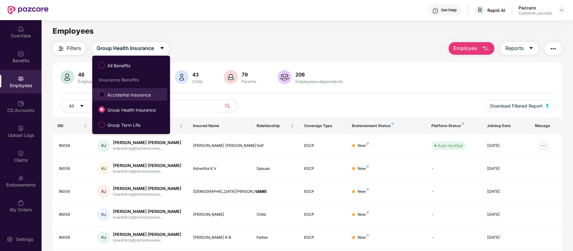
click at [142, 92] on span "Accidental Insurance" at bounding box center [129, 95] width 48 height 7
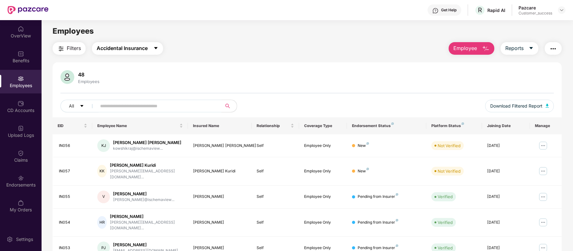
click at [151, 48] on button "Accidental Insurance" at bounding box center [127, 48] width 71 height 13
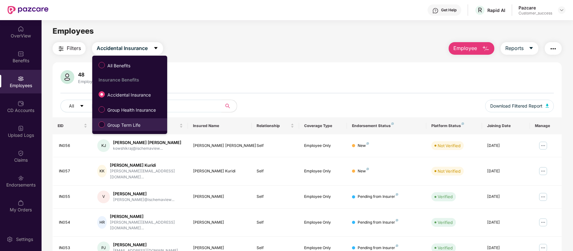
click at [134, 122] on span "Group Term Life" at bounding box center [124, 125] width 38 height 7
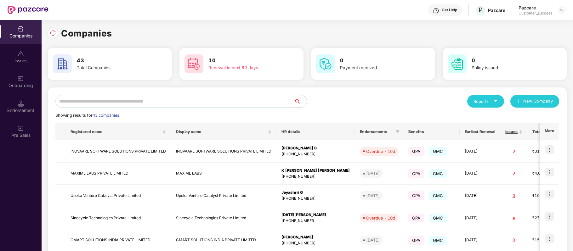
click at [137, 102] on input "text" at bounding box center [174, 101] width 239 height 13
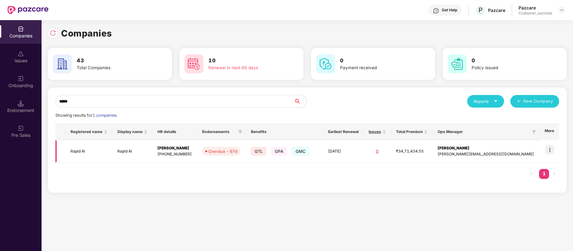
type input "*****"
click at [79, 150] on td "Rapid AI" at bounding box center [88, 151] width 47 height 22
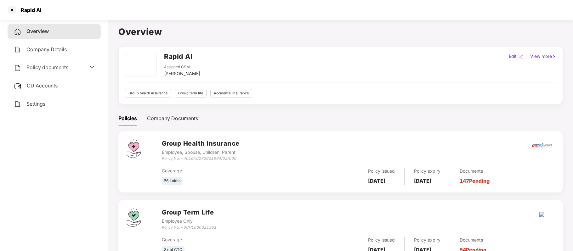
click at [62, 68] on span "Policy documents" at bounding box center [47, 67] width 42 height 6
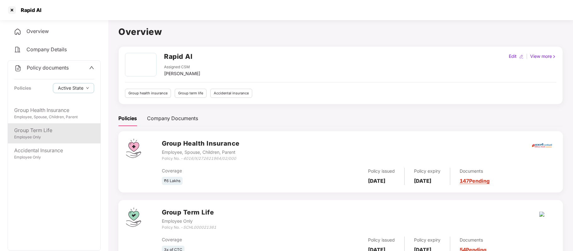
click at [38, 137] on div "Employee Only" at bounding box center [54, 137] width 80 height 6
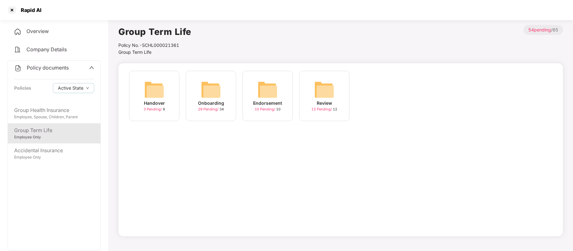
click at [215, 101] on div "Onboarding" at bounding box center [211, 103] width 26 height 7
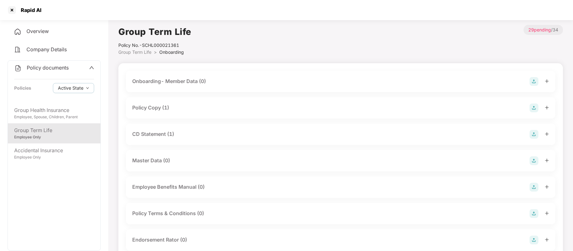
click at [57, 25] on div "Overview" at bounding box center [54, 31] width 93 height 14
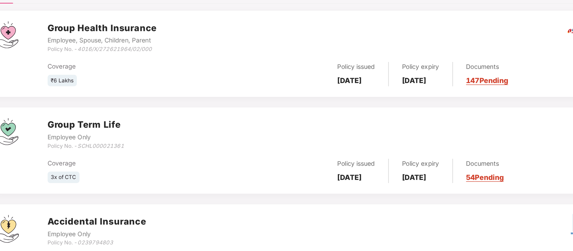
scroll to position [82, 0]
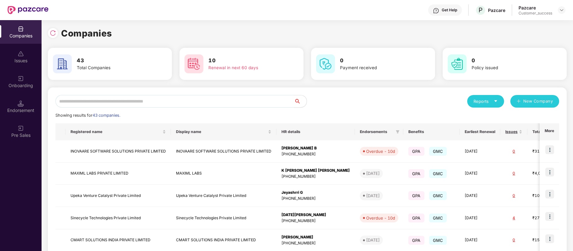
click at [161, 99] on input "text" at bounding box center [174, 101] width 239 height 13
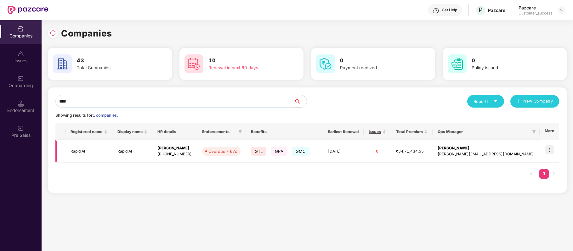
type input "****"
click at [550, 148] on img at bounding box center [549, 149] width 9 height 9
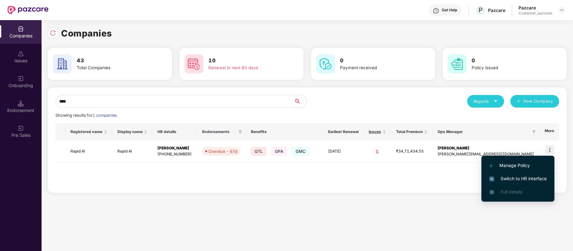
click at [536, 177] on span "Switch to HR interface" at bounding box center [517, 178] width 57 height 7
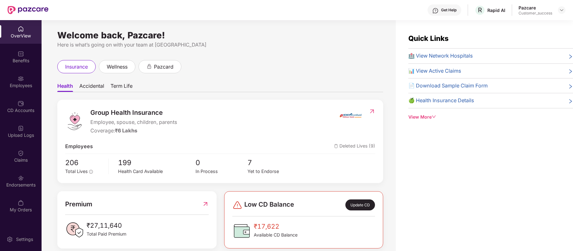
click at [21, 59] on div "Benefits" at bounding box center [21, 61] width 42 height 6
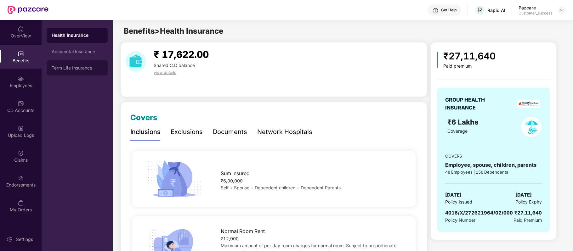
click at [71, 65] on div "Term Life Insurance" at bounding box center [77, 67] width 51 height 5
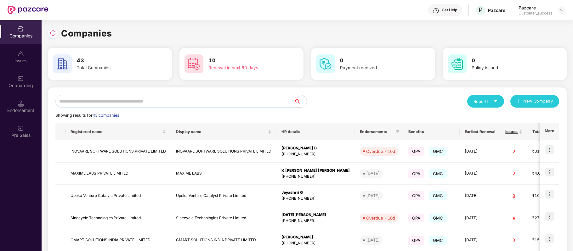
click at [168, 101] on input "text" at bounding box center [174, 101] width 239 height 13
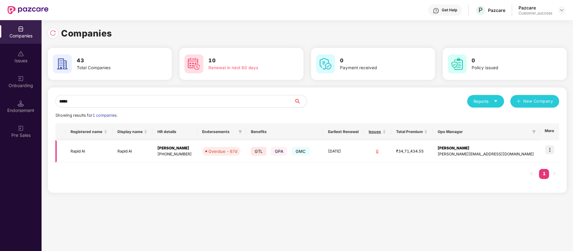
type input "*****"
click at [81, 149] on td "Rapid AI" at bounding box center [88, 151] width 47 height 22
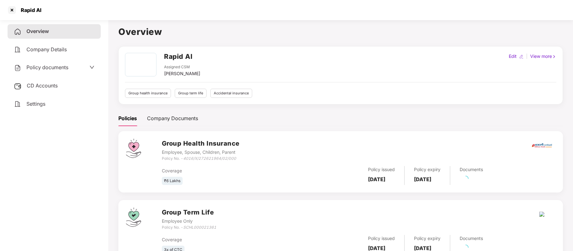
click at [54, 67] on span "Policy documents" at bounding box center [47, 67] width 42 height 6
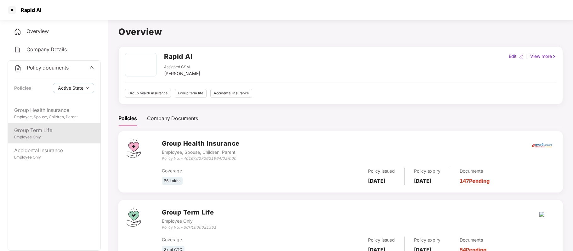
click at [49, 135] on div "Employee Only" at bounding box center [54, 137] width 80 height 6
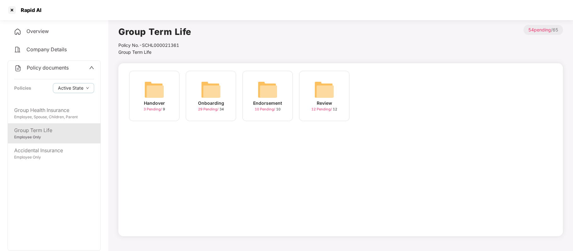
click at [212, 91] on img at bounding box center [211, 90] width 20 height 20
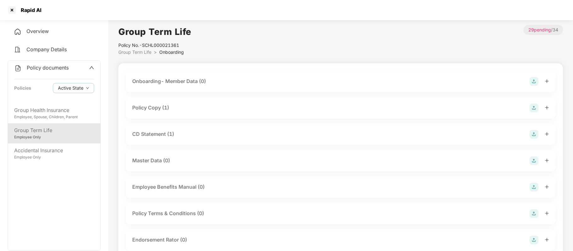
click at [158, 109] on div "Policy Copy (1)" at bounding box center [150, 108] width 37 height 8
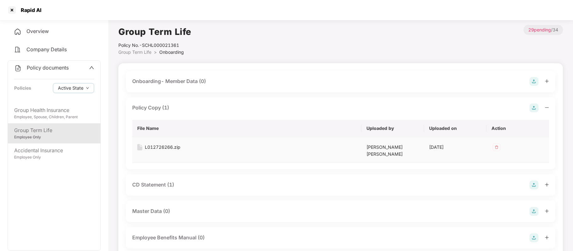
click at [164, 146] on div "L012726266.zip" at bounding box center [163, 147] width 36 height 7
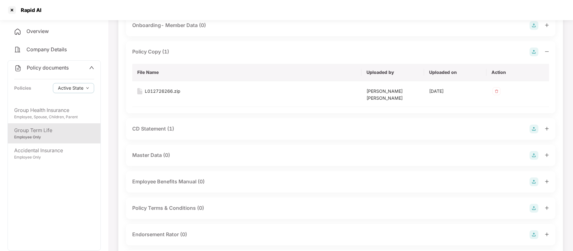
click at [170, 125] on div "CD Statement (1)" at bounding box center [153, 129] width 42 height 8
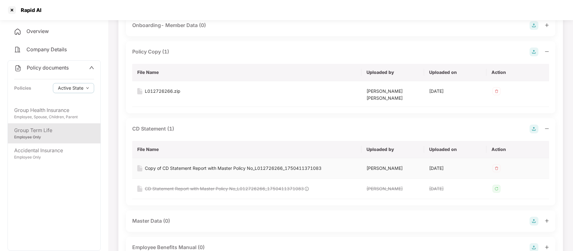
click at [187, 165] on div "Copy of CD Statement Report with Master Policy No_L012726266_1750411371083" at bounding box center [233, 168] width 177 height 7
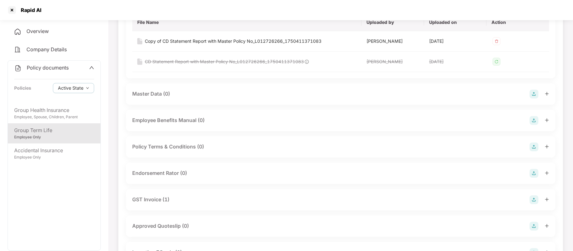
scroll to position [185, 0]
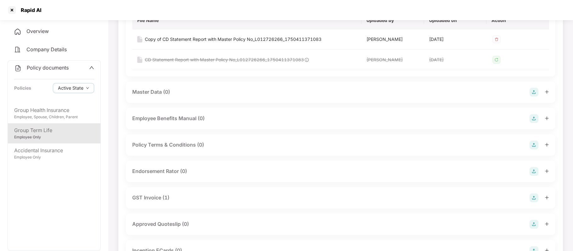
click at [164, 194] on div "GST Invoice (1)" at bounding box center [150, 198] width 37 height 8
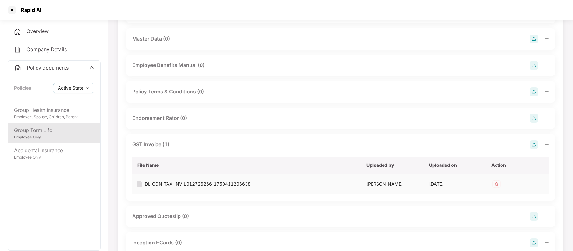
scroll to position [239, 0]
click at [220, 180] on div "DL_CON_TAX_INV_L012726266_1750411206638" at bounding box center [198, 183] width 106 height 7
click at [178, 180] on div "DL_CON_TAX_INV_L012726266_1750411206638" at bounding box center [198, 183] width 106 height 7
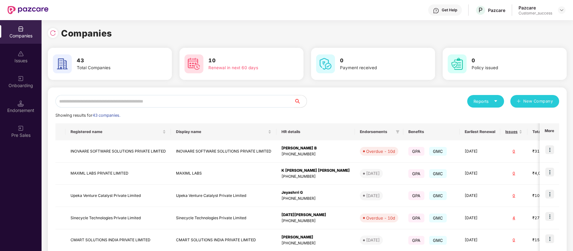
click at [182, 97] on input "text" at bounding box center [174, 101] width 239 height 13
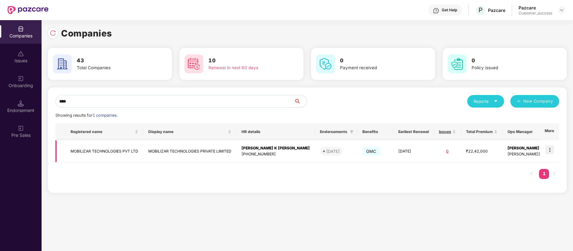
type input "****"
click at [550, 148] on img at bounding box center [549, 149] width 9 height 9
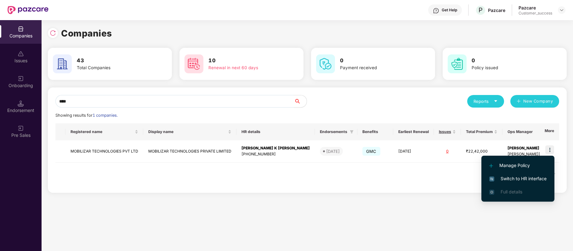
click at [533, 178] on span "Switch to HR interface" at bounding box center [517, 178] width 57 height 7
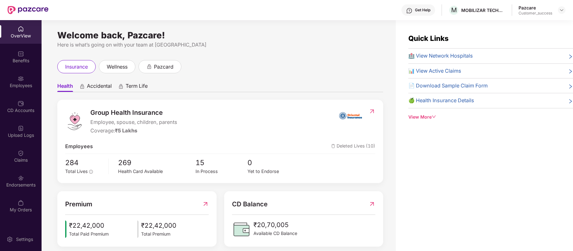
click at [13, 85] on div "Employees" at bounding box center [21, 85] width 42 height 6
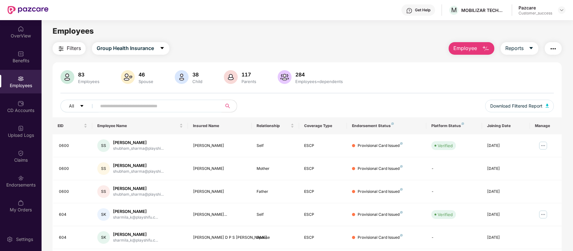
drag, startPoint x: 131, startPoint y: 112, endPoint x: 130, endPoint y: 106, distance: 6.0
click at [130, 106] on span at bounding box center [157, 106] width 129 height 13
click at [130, 106] on input "text" at bounding box center [156, 105] width 113 height 9
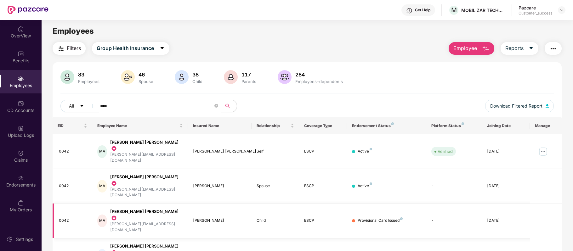
scroll to position [21, 0]
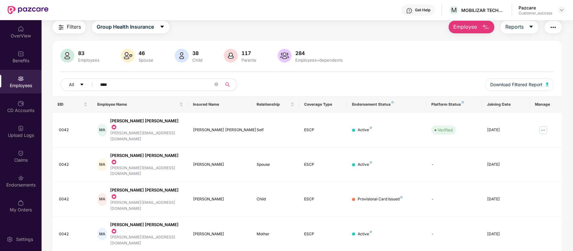
type input "****"
click at [541, 125] on img at bounding box center [543, 130] width 10 height 10
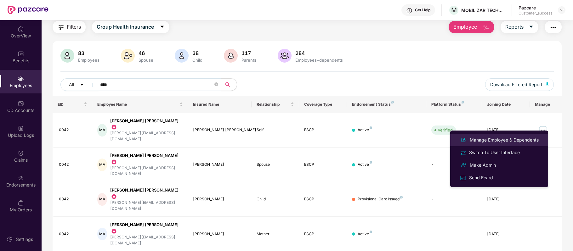
click at [528, 140] on div "Manage Employee & Dependents" at bounding box center [503, 140] width 71 height 7
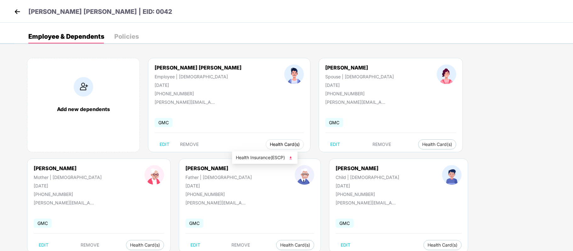
click at [266, 142] on button "Health Card(s)" at bounding box center [285, 144] width 38 height 10
click at [252, 160] on span "Health Insurance(ESCP)" at bounding box center [265, 157] width 58 height 7
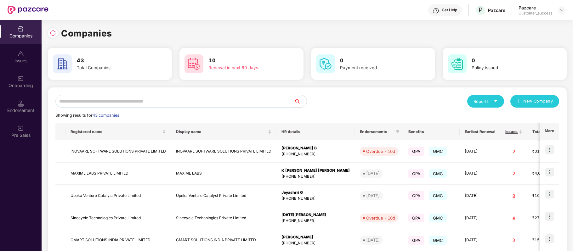
click at [127, 102] on input "text" at bounding box center [174, 101] width 239 height 13
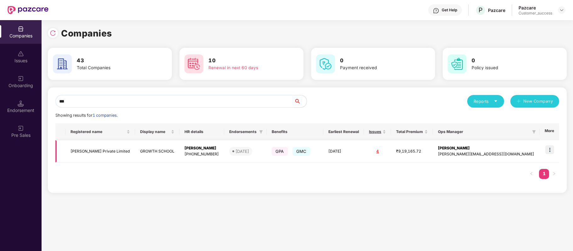
type input "***"
click at [99, 150] on td "[PERSON_NAME] Private Limited" at bounding box center [100, 151] width 70 height 22
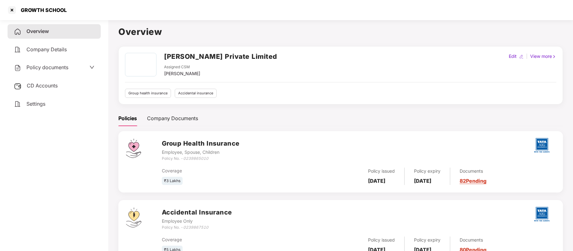
click at [61, 69] on span "Policy documents" at bounding box center [47, 67] width 42 height 6
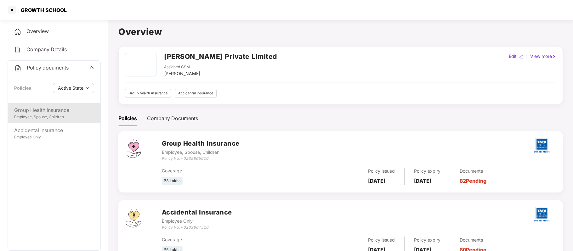
click at [54, 106] on div "Group Health Insurance" at bounding box center [54, 110] width 80 height 8
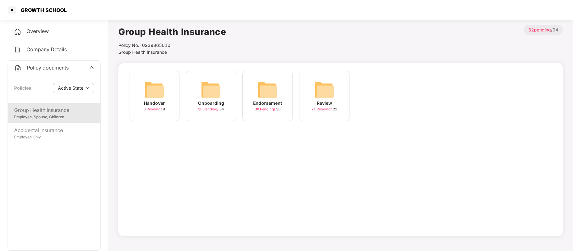
click at [208, 103] on div "Onboarding" at bounding box center [211, 103] width 26 height 7
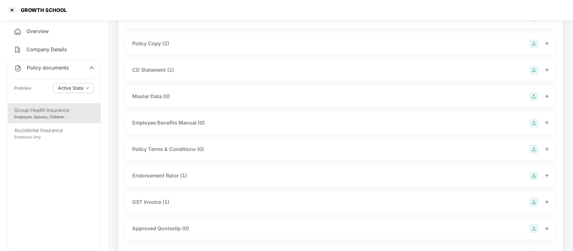
scroll to position [64, 0]
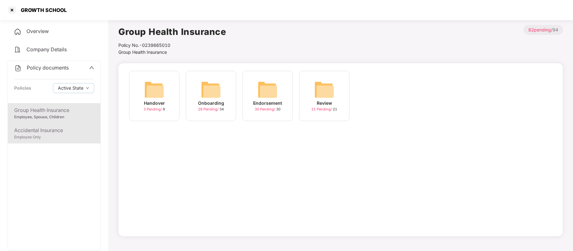
click at [57, 132] on div "Accidental Insurance" at bounding box center [54, 131] width 80 height 8
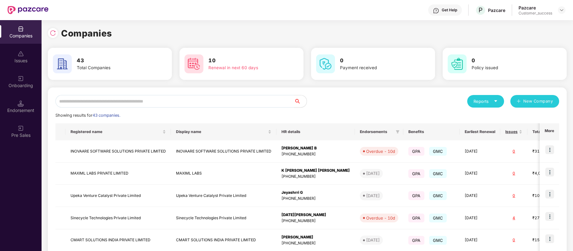
click at [128, 101] on input "text" at bounding box center [174, 101] width 239 height 13
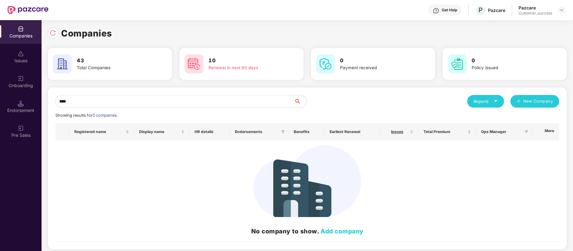
type input "***"
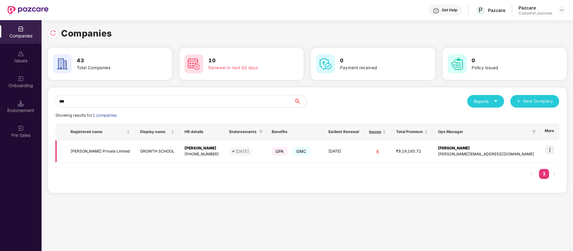
click at [549, 149] on img at bounding box center [549, 149] width 9 height 9
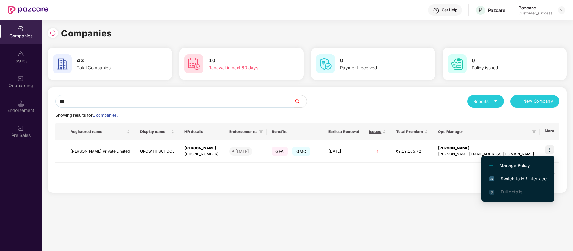
click at [529, 178] on span "Switch to HR interface" at bounding box center [517, 178] width 57 height 7
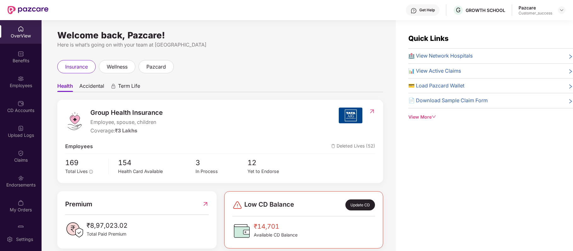
click at [19, 80] on img at bounding box center [21, 79] width 6 height 6
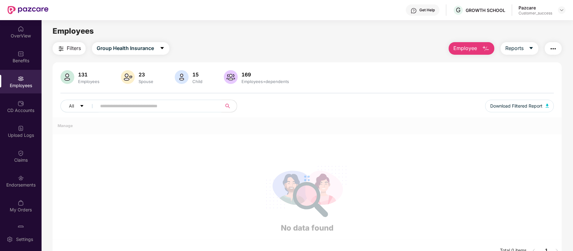
click at [19, 80] on img at bounding box center [21, 79] width 6 height 6
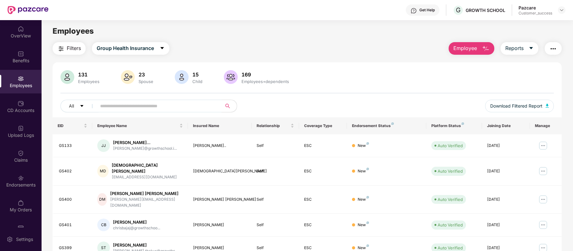
click at [116, 105] on input "text" at bounding box center [156, 105] width 113 height 9
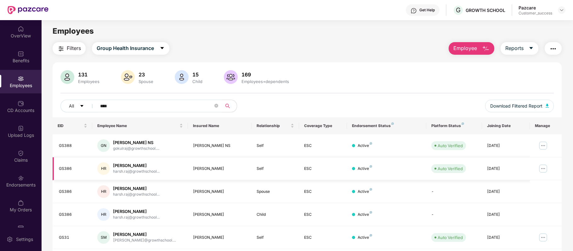
scroll to position [91, 0]
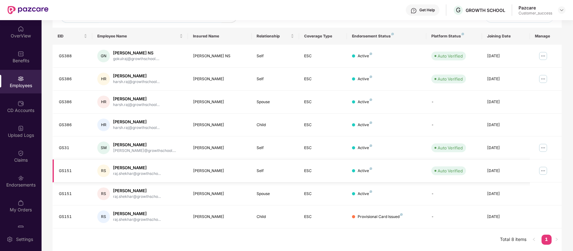
type input "***"
click at [543, 169] on img at bounding box center [543, 171] width 10 height 10
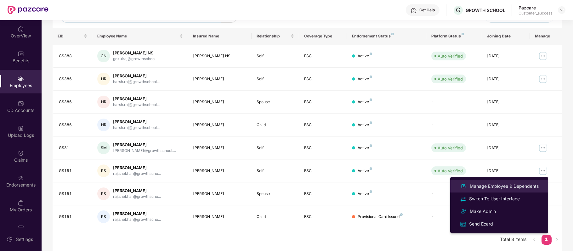
click at [502, 188] on div "Manage Employee & Dependents" at bounding box center [503, 186] width 71 height 7
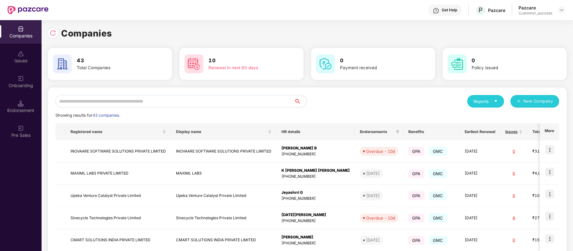
click at [147, 103] on input "text" at bounding box center [174, 101] width 239 height 13
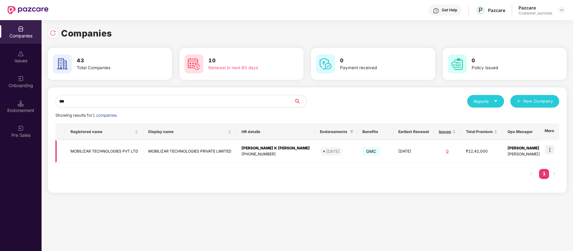
type input "***"
click at [549, 150] on img at bounding box center [549, 149] width 9 height 9
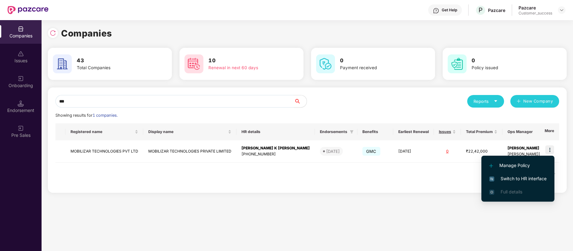
click at [536, 175] on span "Switch to HR interface" at bounding box center [517, 178] width 57 height 7
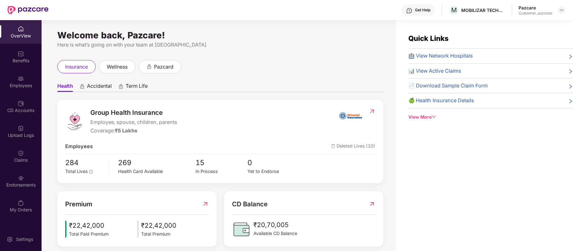
click at [22, 84] on div "Employees" at bounding box center [21, 85] width 42 height 6
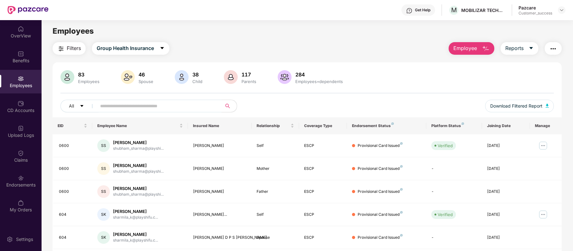
click at [130, 104] on input "text" at bounding box center [156, 105] width 113 height 9
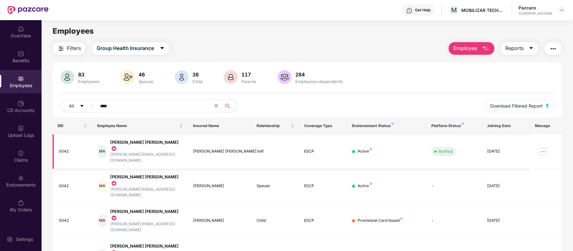
type input "****"
click at [545, 147] on img at bounding box center [543, 152] width 10 height 10
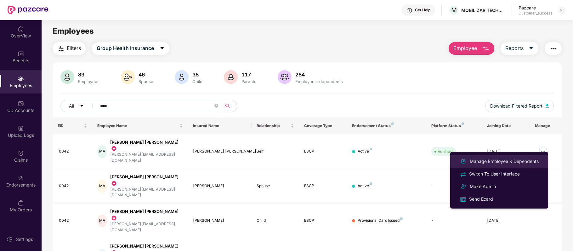
click at [525, 164] on div "Manage Employee & Dependents" at bounding box center [503, 161] width 71 height 7
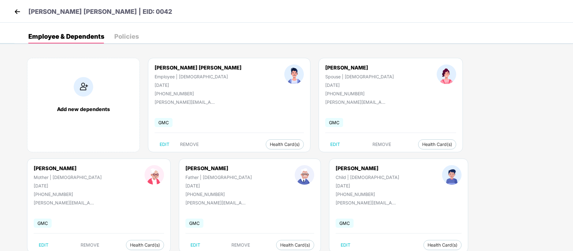
scroll to position [18, 0]
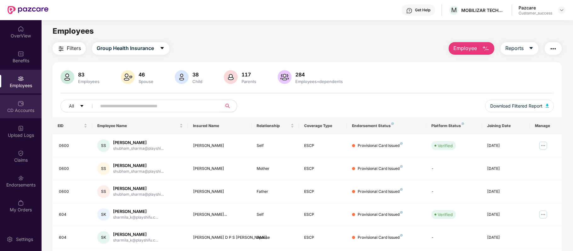
click at [26, 109] on div "CD Accounts" at bounding box center [21, 110] width 42 height 6
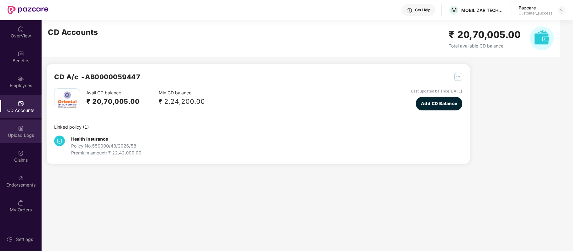
click at [22, 133] on div "Upload Logs" at bounding box center [21, 135] width 42 height 6
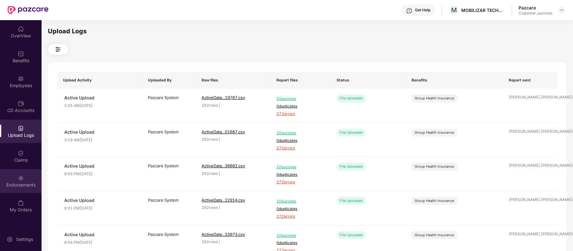
click at [19, 185] on div "Endorsements" at bounding box center [21, 185] width 42 height 6
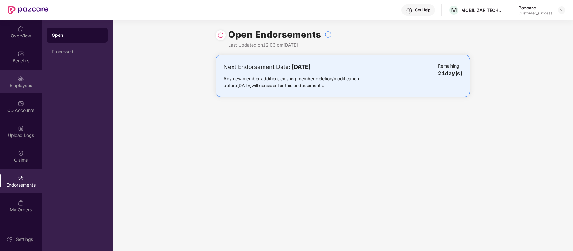
click at [27, 82] on div "Employees" at bounding box center [21, 82] width 42 height 24
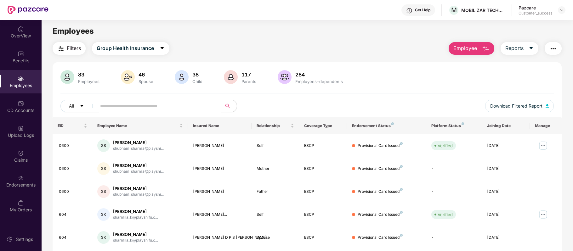
click at [137, 104] on input "text" at bounding box center [156, 105] width 113 height 9
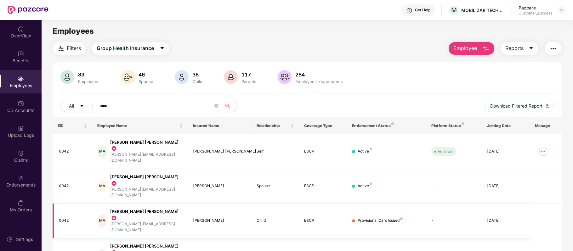
scroll to position [21, 0]
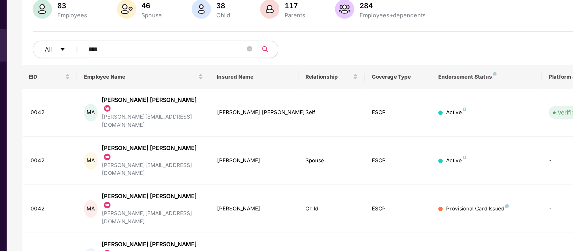
type input "****"
click at [43, 175] on div "Filters Group Health Insurance Employee Reports 83 Employees 46 Spouse 38 Child…" at bounding box center [307, 165] width 531 height 288
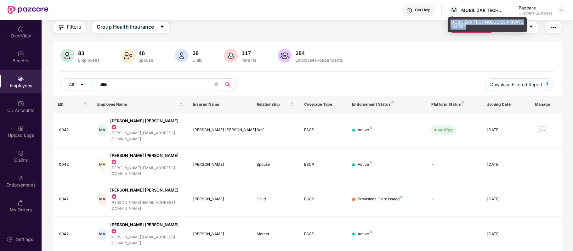
drag, startPoint x: 450, startPoint y: 20, endPoint x: 471, endPoint y: 26, distance: 22.3
click at [471, 26] on div "MOBILIZAR TECHNOLOGIES PRIVATE LIMITED" at bounding box center [487, 24] width 79 height 15
copy div "MOBILIZAR TECHNOLOGIES PRIVATE LIMITED"
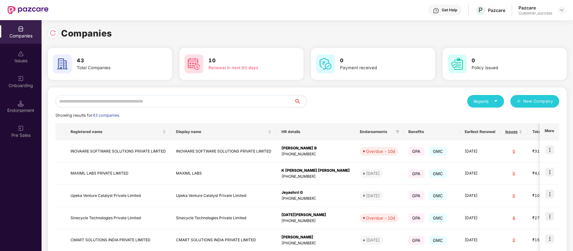
click at [165, 103] on input "text" at bounding box center [174, 101] width 239 height 13
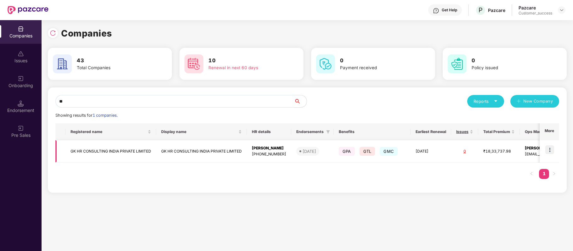
type input "**"
click at [126, 149] on td "GK HR CONSULTING INDIA PRIVATE LIMITED" at bounding box center [110, 151] width 91 height 22
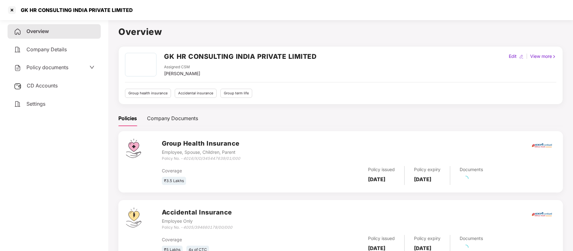
click at [55, 69] on span "Policy documents" at bounding box center [47, 67] width 42 height 6
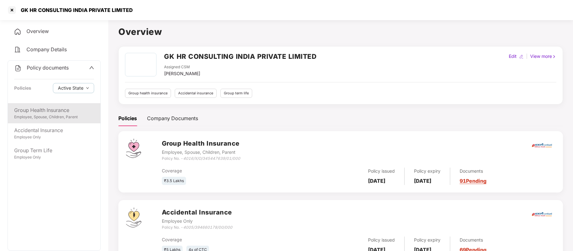
click at [48, 120] on div "Employee, Spouse, Children, Parent" at bounding box center [54, 117] width 80 height 6
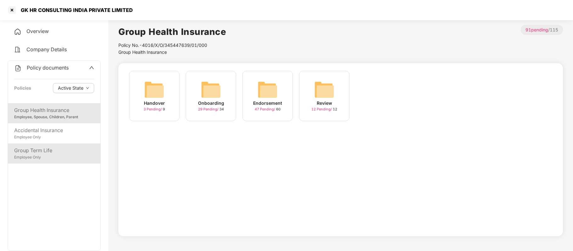
click at [46, 154] on div "Group Term Life" at bounding box center [54, 151] width 80 height 8
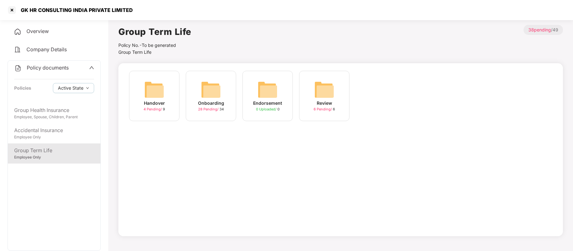
click at [214, 106] on div "Onboarding" at bounding box center [211, 103] width 26 height 7
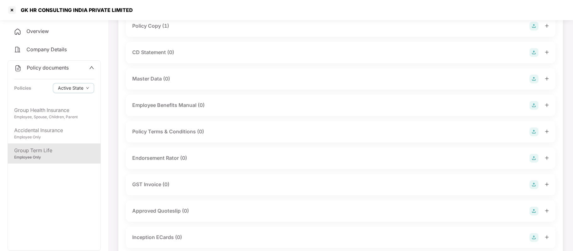
scroll to position [82, 0]
click at [166, 186] on div "GST Invoice (0)" at bounding box center [150, 184] width 37 height 8
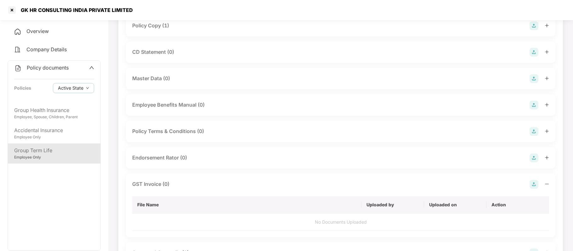
click at [532, 185] on img at bounding box center [534, 184] width 9 height 9
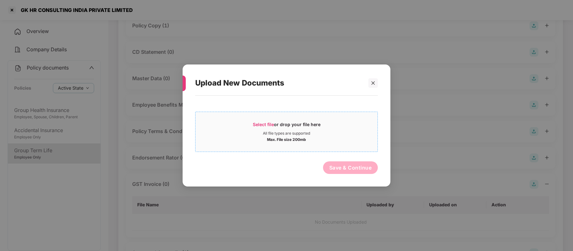
click at [256, 120] on span "Select file or drop your file here All file types are supported Max. File size …" at bounding box center [286, 132] width 182 height 30
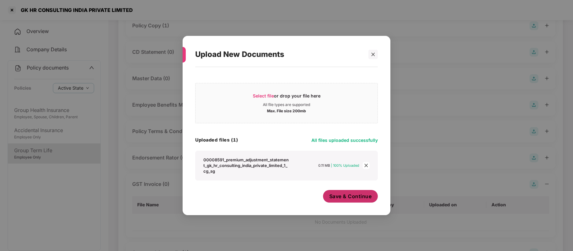
click at [340, 191] on button "Save & Continue" at bounding box center [350, 196] width 55 height 13
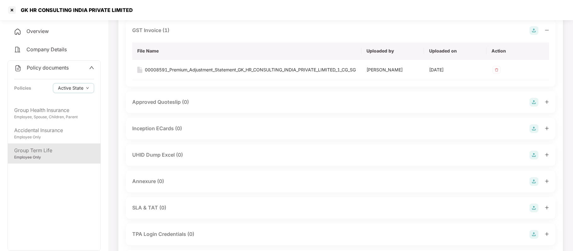
scroll to position [237, 0]
click at [533, 159] on img at bounding box center [534, 154] width 9 height 9
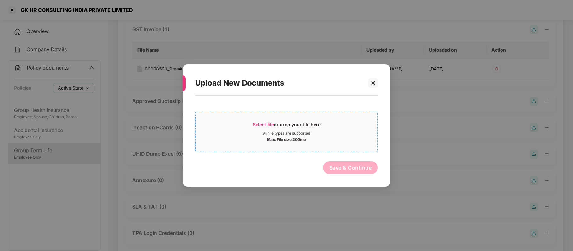
click at [267, 125] on span "Select file" at bounding box center [263, 124] width 21 height 5
click at [371, 83] on icon "close" at bounding box center [373, 83] width 4 height 4
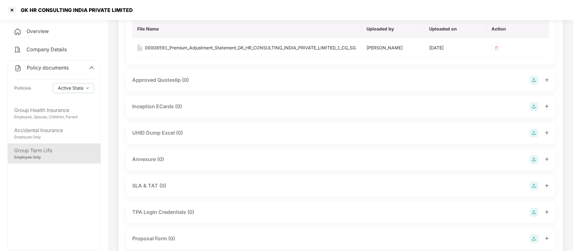
scroll to position [259, 0]
click at [532, 163] on img at bounding box center [534, 159] width 9 height 9
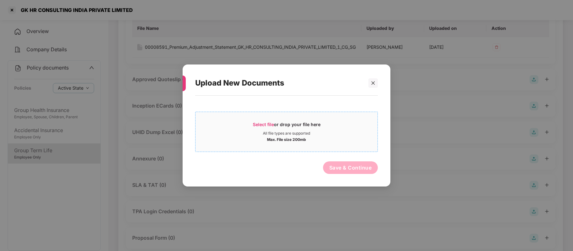
click at [264, 123] on span "Select file" at bounding box center [263, 124] width 21 height 5
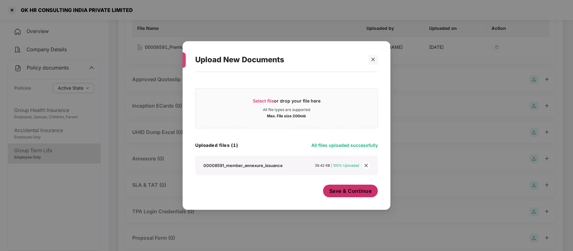
click at [339, 197] on button "Save & Continue" at bounding box center [350, 191] width 55 height 13
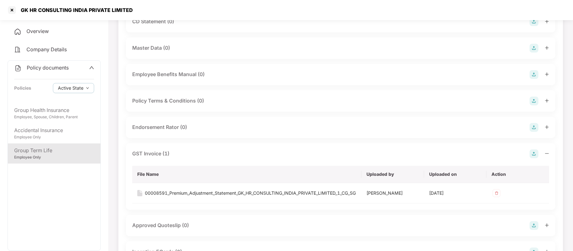
scroll to position [112, 0]
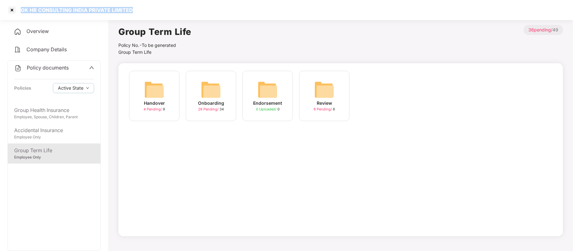
drag, startPoint x: 135, startPoint y: 12, endPoint x: 21, endPoint y: 10, distance: 114.3
click at [21, 10] on div "GK HR CONSULTING INDIA PRIVATE LIMITED" at bounding box center [286, 10] width 573 height 20
copy div "GK HR CONSULTING INDIA PRIVATE LIMITED"
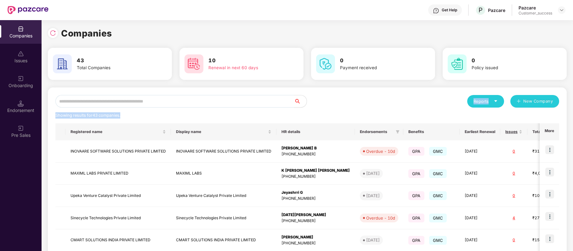
click at [144, 105] on div "Reports New Company Showing results for 43 companies. Registered name Display n…" at bounding box center [307, 238] width 504 height 287
click at [144, 105] on input "text" at bounding box center [174, 101] width 239 height 13
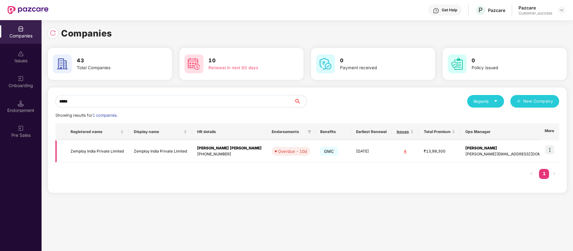
type input "*****"
click at [551, 152] on img at bounding box center [549, 149] width 9 height 9
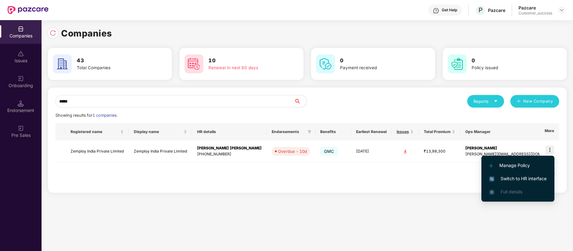
click at [535, 177] on span "Switch to HR interface" at bounding box center [517, 178] width 57 height 7
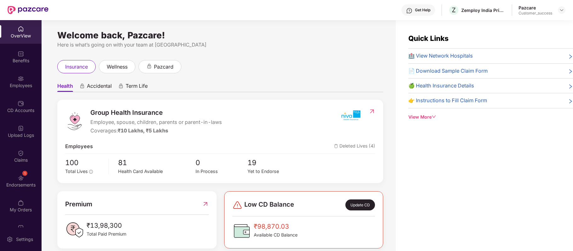
click at [18, 87] on div "Employees" at bounding box center [21, 85] width 42 height 6
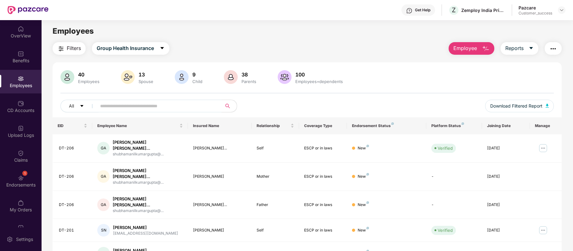
click at [120, 106] on input "text" at bounding box center [156, 105] width 113 height 9
paste input "******"
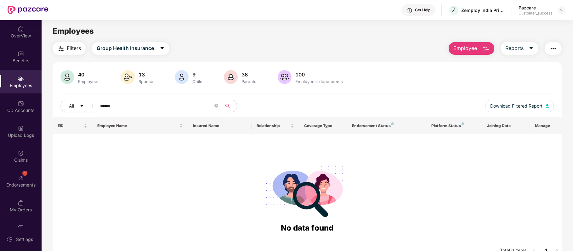
type input "******"
click at [484, 45] on img "button" at bounding box center [486, 49] width 8 height 8
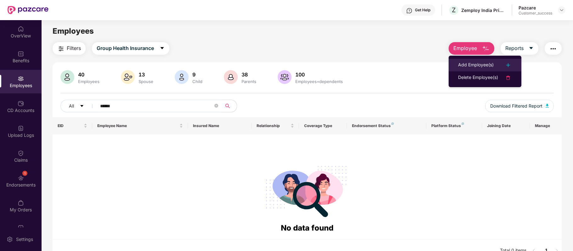
click at [483, 64] on div "Add Employee(s)" at bounding box center [476, 65] width 36 height 8
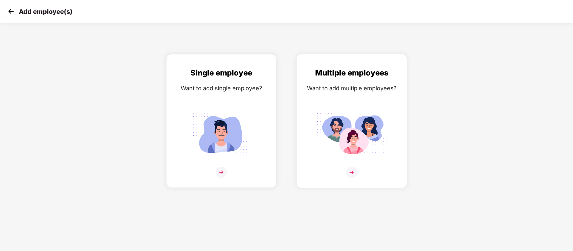
click at [352, 173] on img at bounding box center [351, 172] width 11 height 11
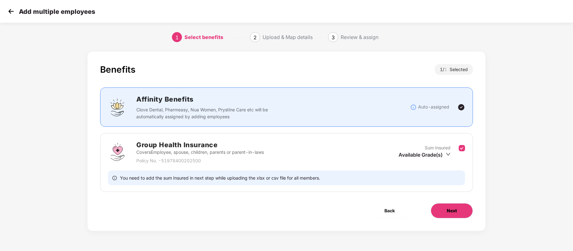
click at [454, 207] on button "Next" at bounding box center [452, 210] width 42 height 15
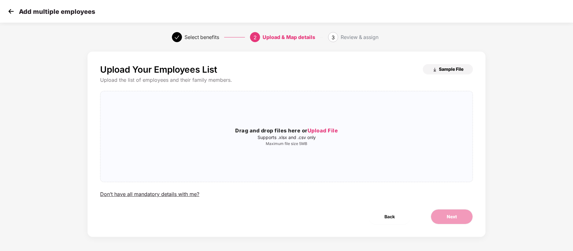
click at [442, 68] on span "Sample File" at bounding box center [451, 69] width 25 height 6
click at [327, 133] on span "Upload File" at bounding box center [323, 130] width 31 height 6
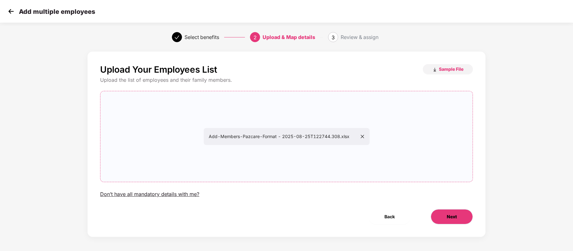
click at [450, 215] on span "Next" at bounding box center [452, 216] width 10 height 7
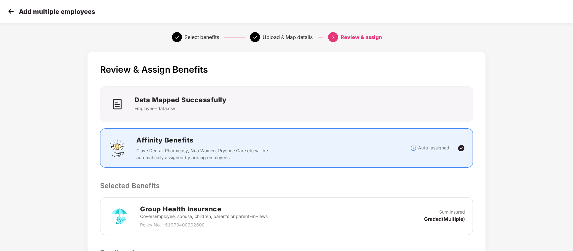
scroll to position [100, 0]
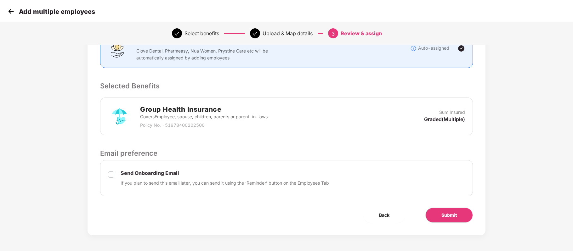
click at [456, 207] on div "Review & Assign Benefits Data Mapped Successfully Employee-data.csv Affinity Be…" at bounding box center [287, 94] width 398 height 284
click at [455, 215] on span "Submit" at bounding box center [448, 215] width 15 height 7
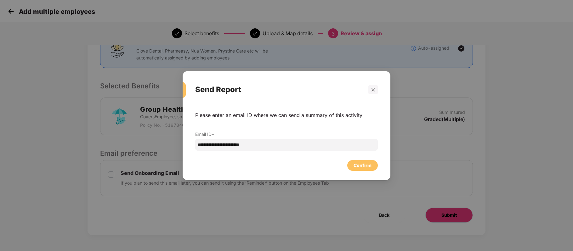
scroll to position [0, 0]
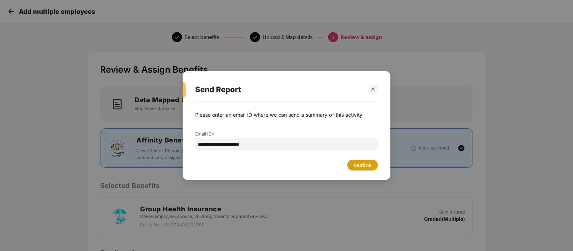
click at [358, 166] on div "Confirm" at bounding box center [363, 165] width 18 height 7
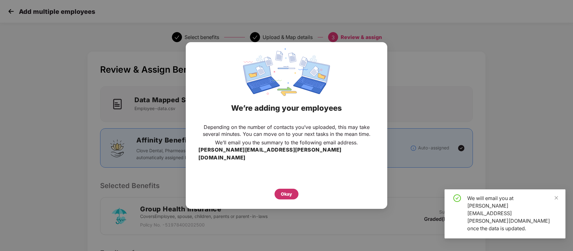
click at [286, 191] on div "Okay" at bounding box center [286, 194] width 11 height 7
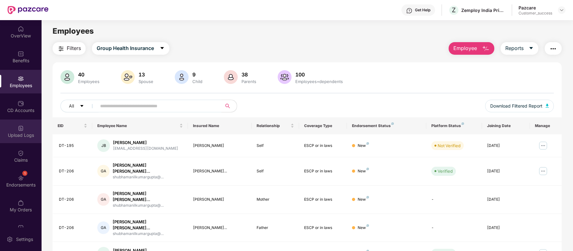
click at [21, 135] on div "Upload Logs" at bounding box center [21, 135] width 42 height 6
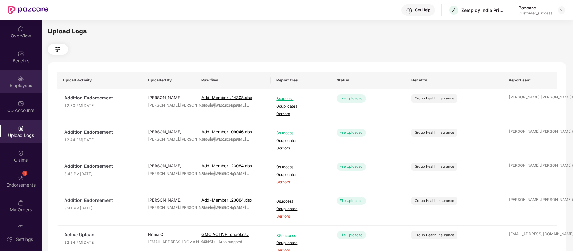
click at [23, 82] on div "Employees" at bounding box center [21, 85] width 42 height 6
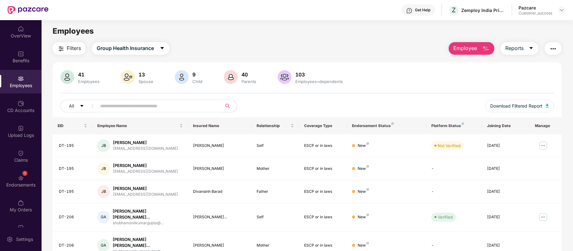
click at [423, 10] on div "Get Help" at bounding box center [422, 10] width 15 height 5
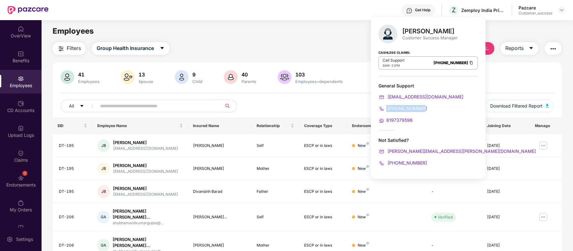
drag, startPoint x: 423, startPoint y: 107, endPoint x: 386, endPoint y: 109, distance: 37.5
click at [386, 109] on div "080-3783-4753" at bounding box center [427, 108] width 99 height 7
copy span "080-3783-4753"
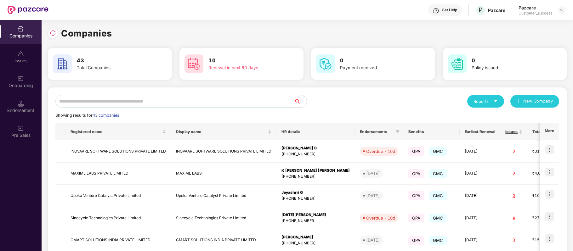
click at [143, 101] on input "text" at bounding box center [174, 101] width 239 height 13
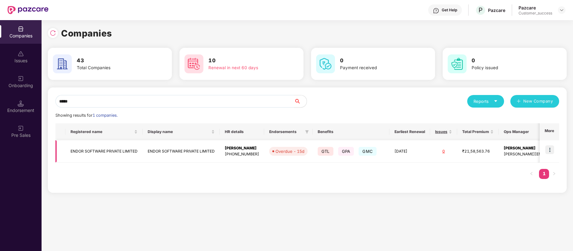
type input "*****"
click at [552, 148] on img at bounding box center [549, 149] width 9 height 9
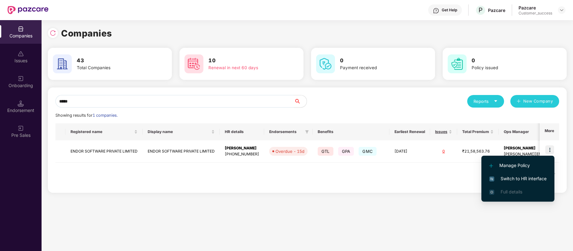
click at [537, 179] on span "Switch to HR interface" at bounding box center [517, 178] width 57 height 7
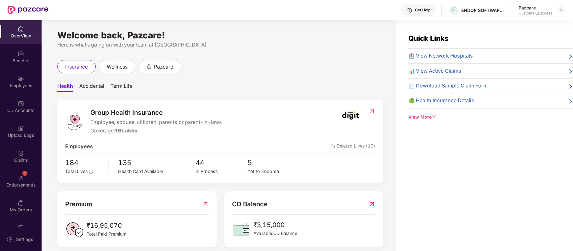
click at [20, 83] on div "Employees" at bounding box center [21, 85] width 42 height 6
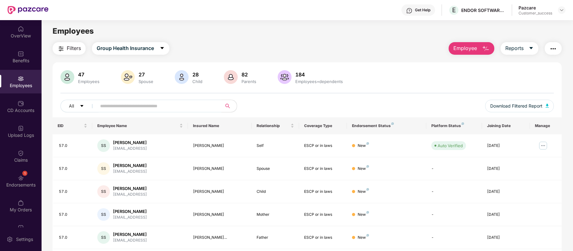
click at [20, 83] on div "Employees" at bounding box center [21, 85] width 42 height 6
click at [160, 109] on input "text" at bounding box center [156, 105] width 113 height 9
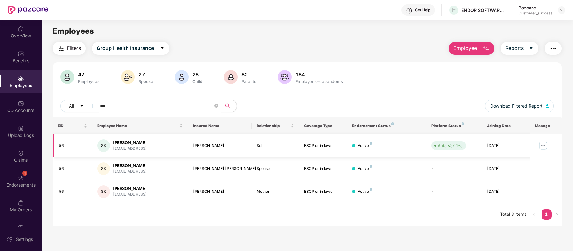
type input "***"
drag, startPoint x: 146, startPoint y: 144, endPoint x: 114, endPoint y: 140, distance: 32.9
click at [114, 140] on div "SK Siddhant Kumar skumar@endor.ai" at bounding box center [139, 145] width 85 height 13
copy div "[PERSON_NAME]"
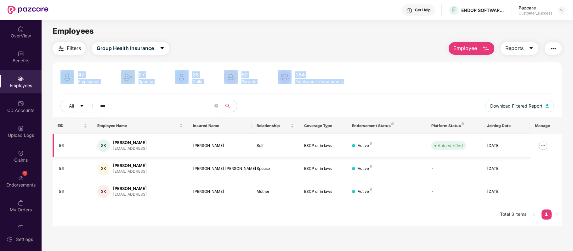
drag, startPoint x: 231, startPoint y: 26, endPoint x: 326, endPoint y: 152, distance: 157.8
click at [326, 152] on main "Employees Filters Group Health Insurance Employee Reports 47 Employees 27 Spous…" at bounding box center [307, 145] width 531 height 251
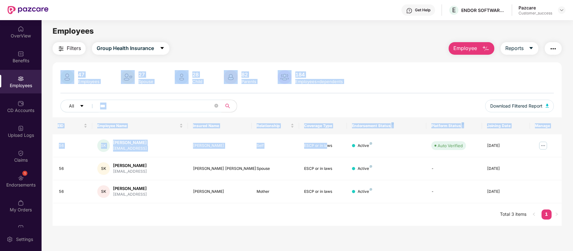
click at [217, 28] on div "Employees" at bounding box center [307, 31] width 531 height 12
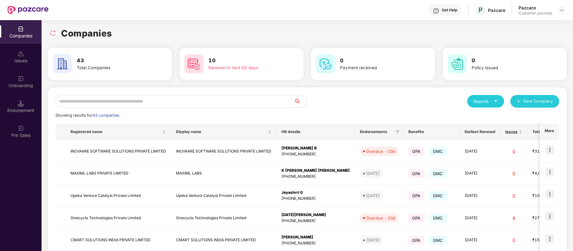
click at [161, 101] on input "text" at bounding box center [174, 101] width 239 height 13
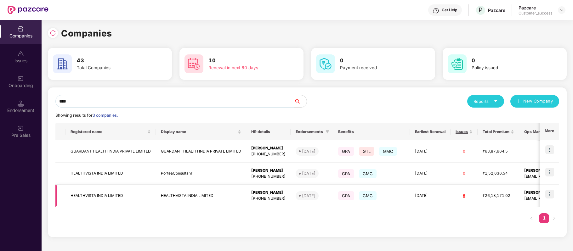
type input "****"
click at [549, 195] on img at bounding box center [549, 194] width 9 height 9
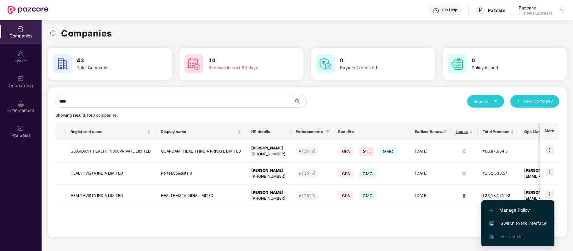
click at [519, 223] on span "Switch to HR interface" at bounding box center [517, 223] width 57 height 7
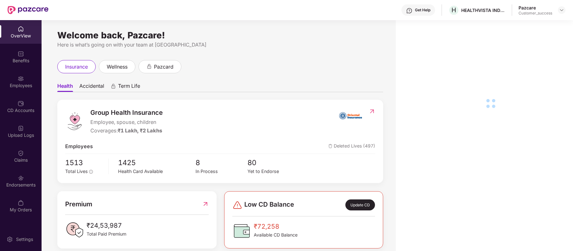
click at [23, 82] on div "Employees" at bounding box center [21, 82] width 42 height 24
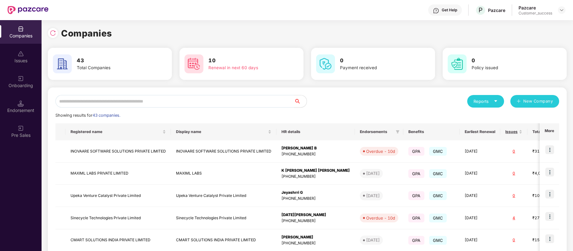
click at [159, 102] on input "text" at bounding box center [174, 101] width 239 height 13
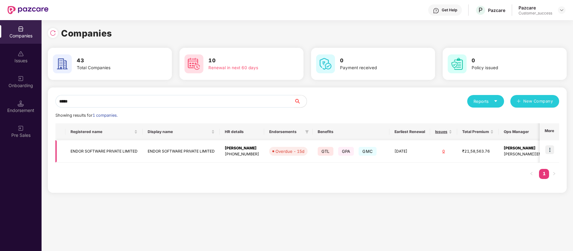
type input "*****"
click at [548, 151] on img at bounding box center [549, 149] width 9 height 9
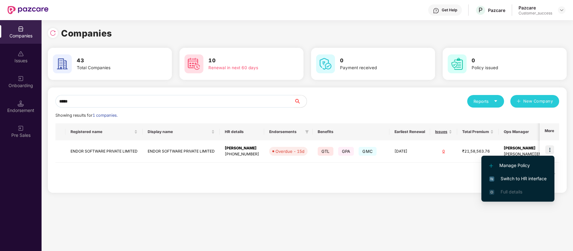
click at [536, 178] on span "Switch to HR interface" at bounding box center [517, 178] width 57 height 7
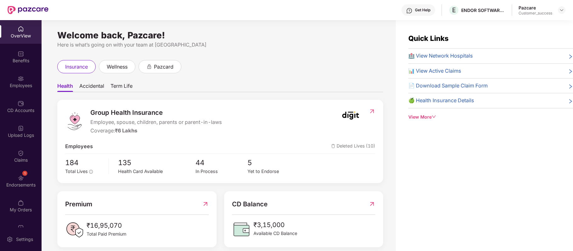
click at [22, 83] on div "Employees" at bounding box center [21, 85] width 42 height 6
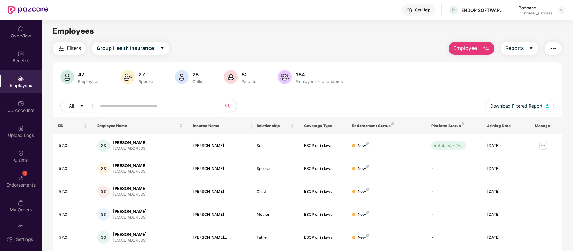
click at [117, 105] on input "text" at bounding box center [156, 105] width 113 height 9
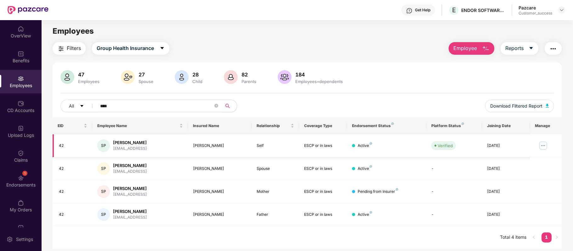
type input "****"
click at [542, 145] on img at bounding box center [543, 146] width 10 height 10
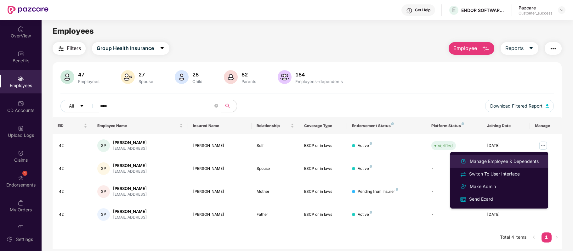
click at [518, 162] on div "Manage Employee & Dependents" at bounding box center [503, 161] width 71 height 7
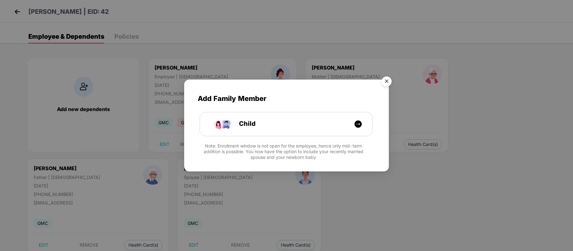
click at [388, 84] on img "Close" at bounding box center [387, 83] width 18 height 18
